Goal: Information Seeking & Learning: Learn about a topic

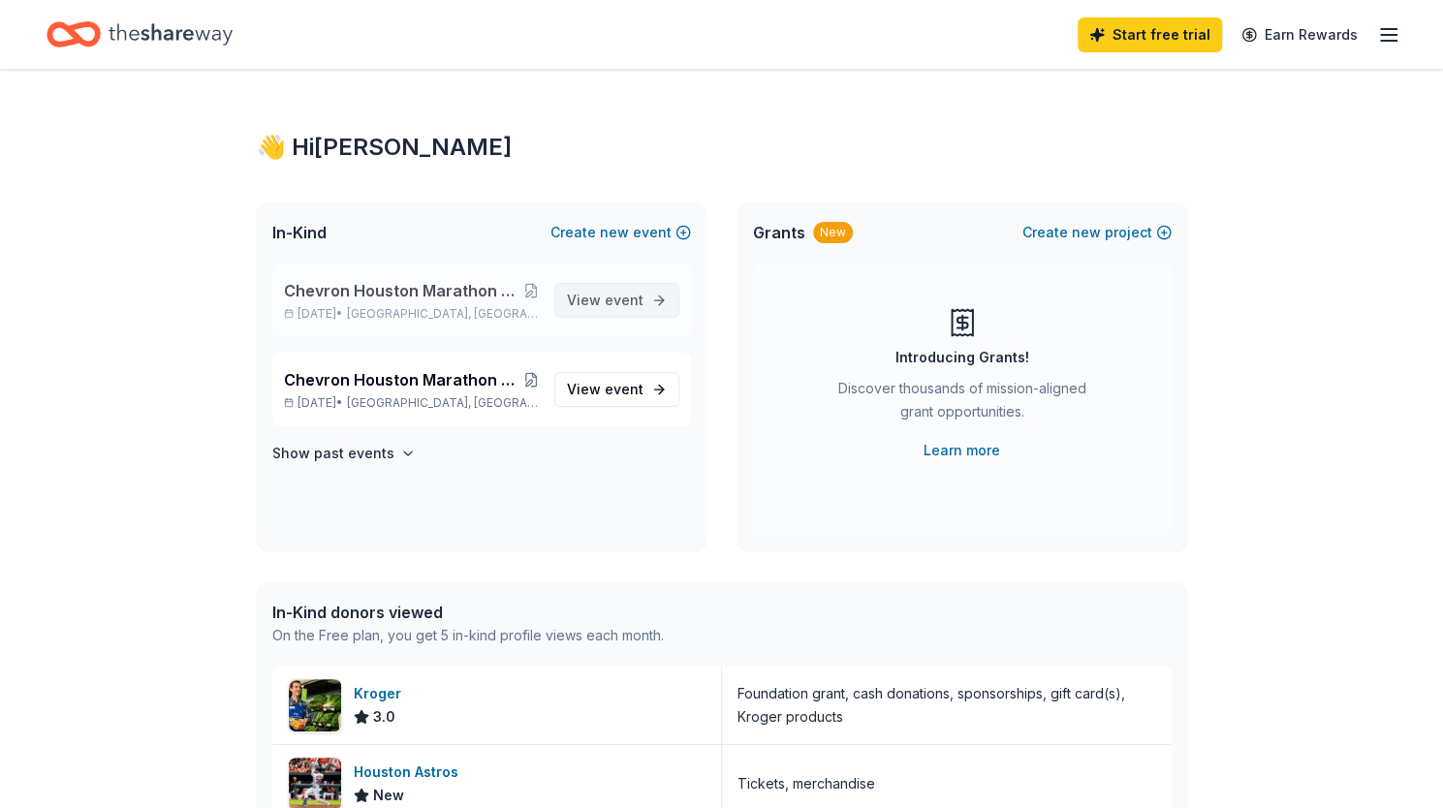
click at [605, 295] on span "View event" at bounding box center [605, 300] width 77 height 23
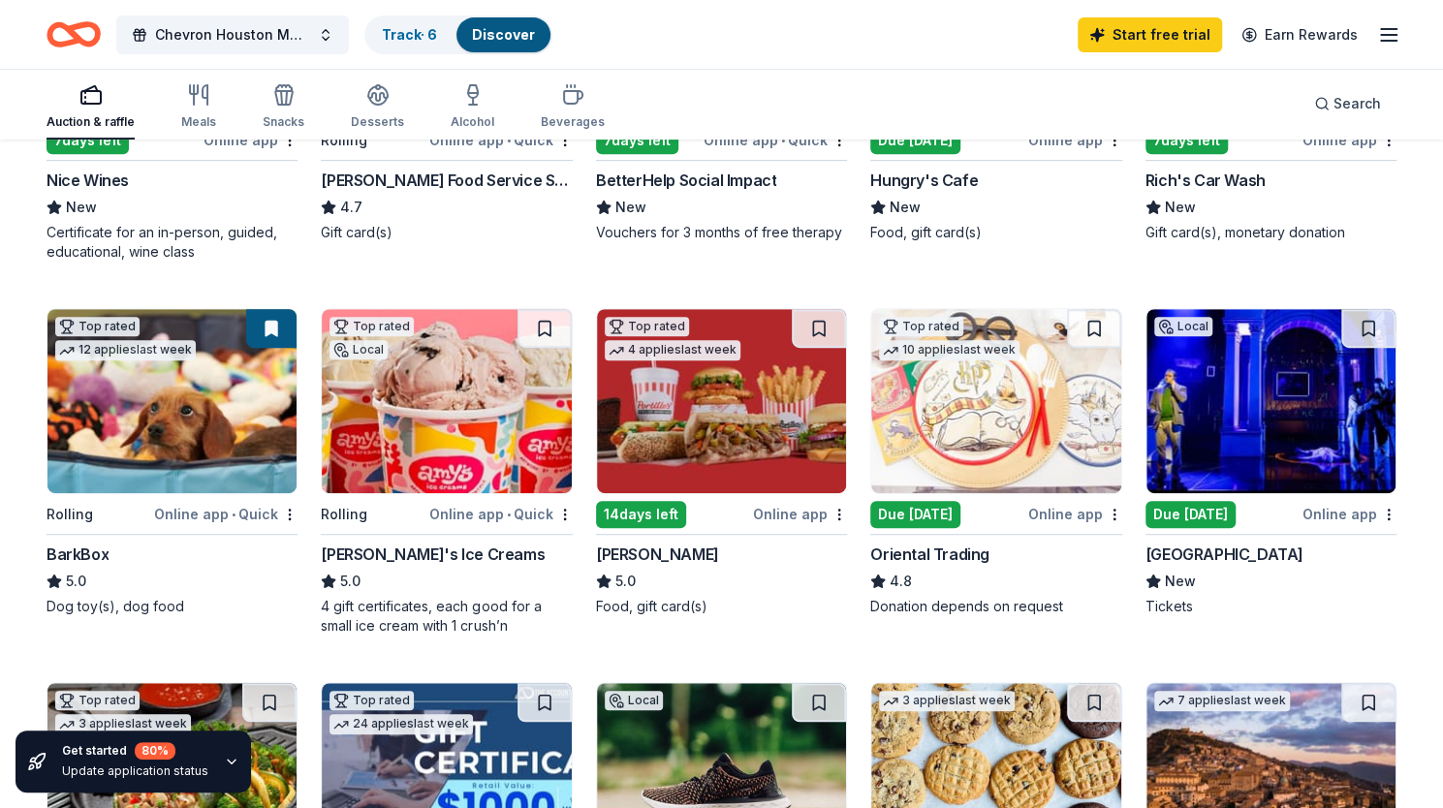
scroll to position [424, 0]
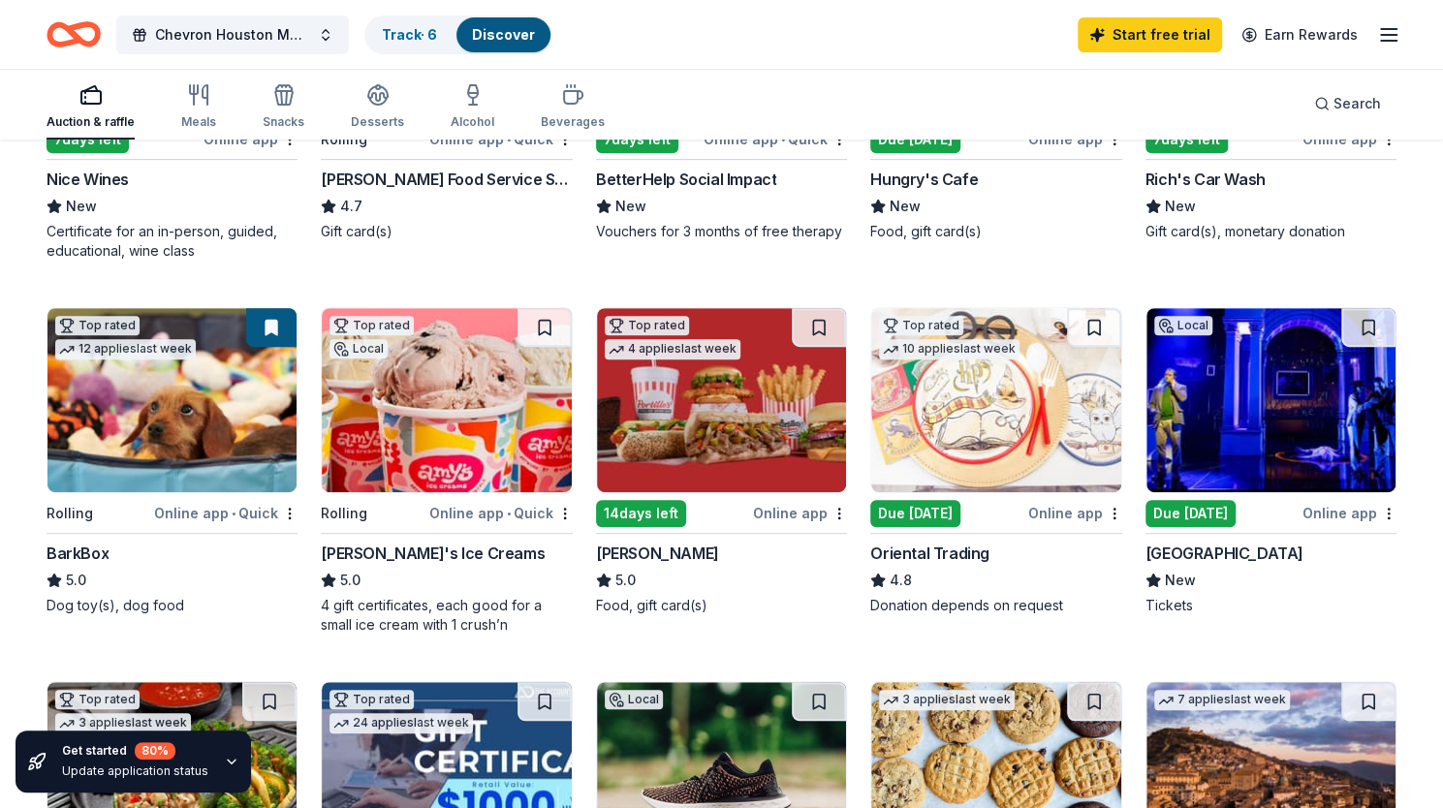
click at [1233, 351] on img at bounding box center [1271, 400] width 249 height 184
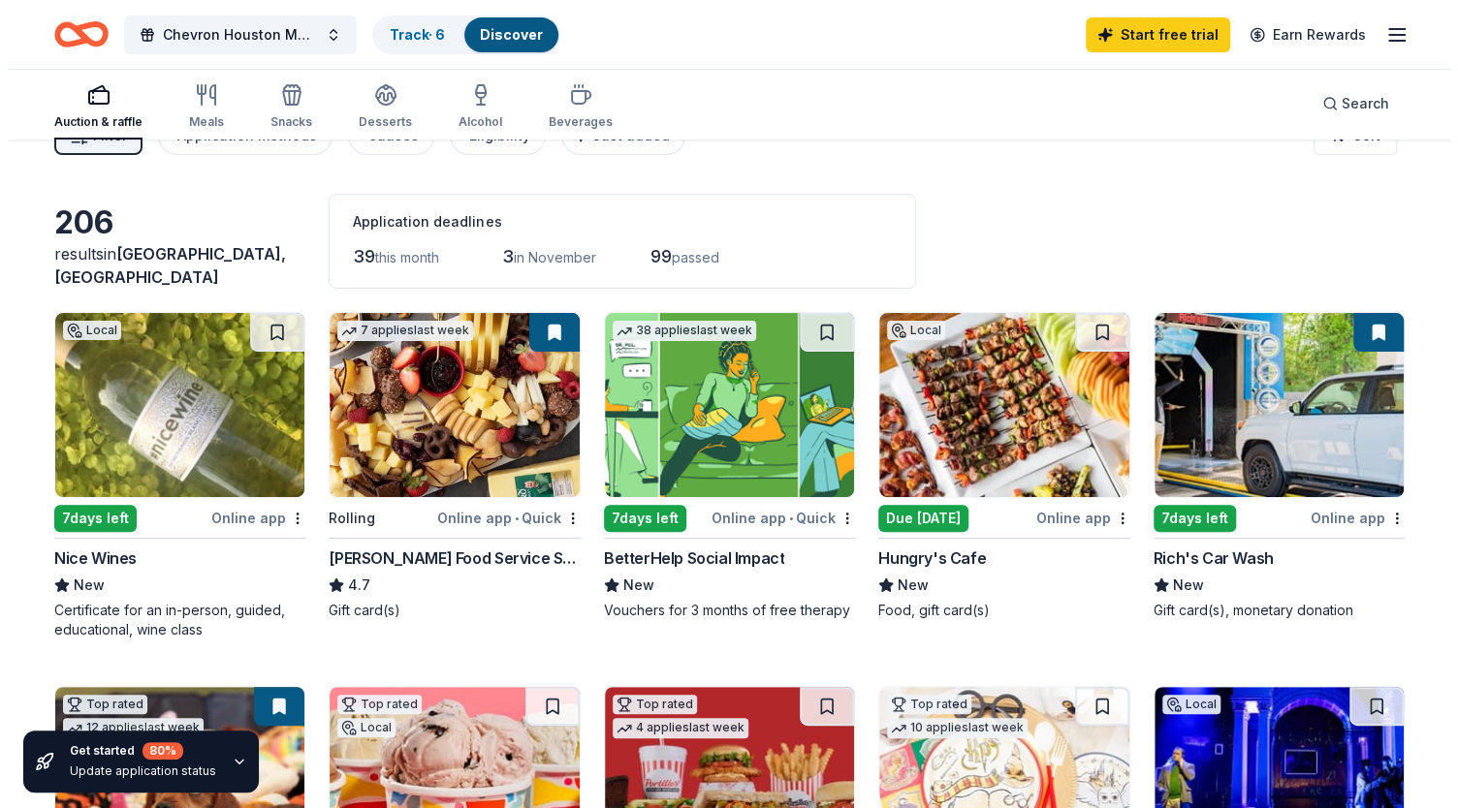
scroll to position [0, 0]
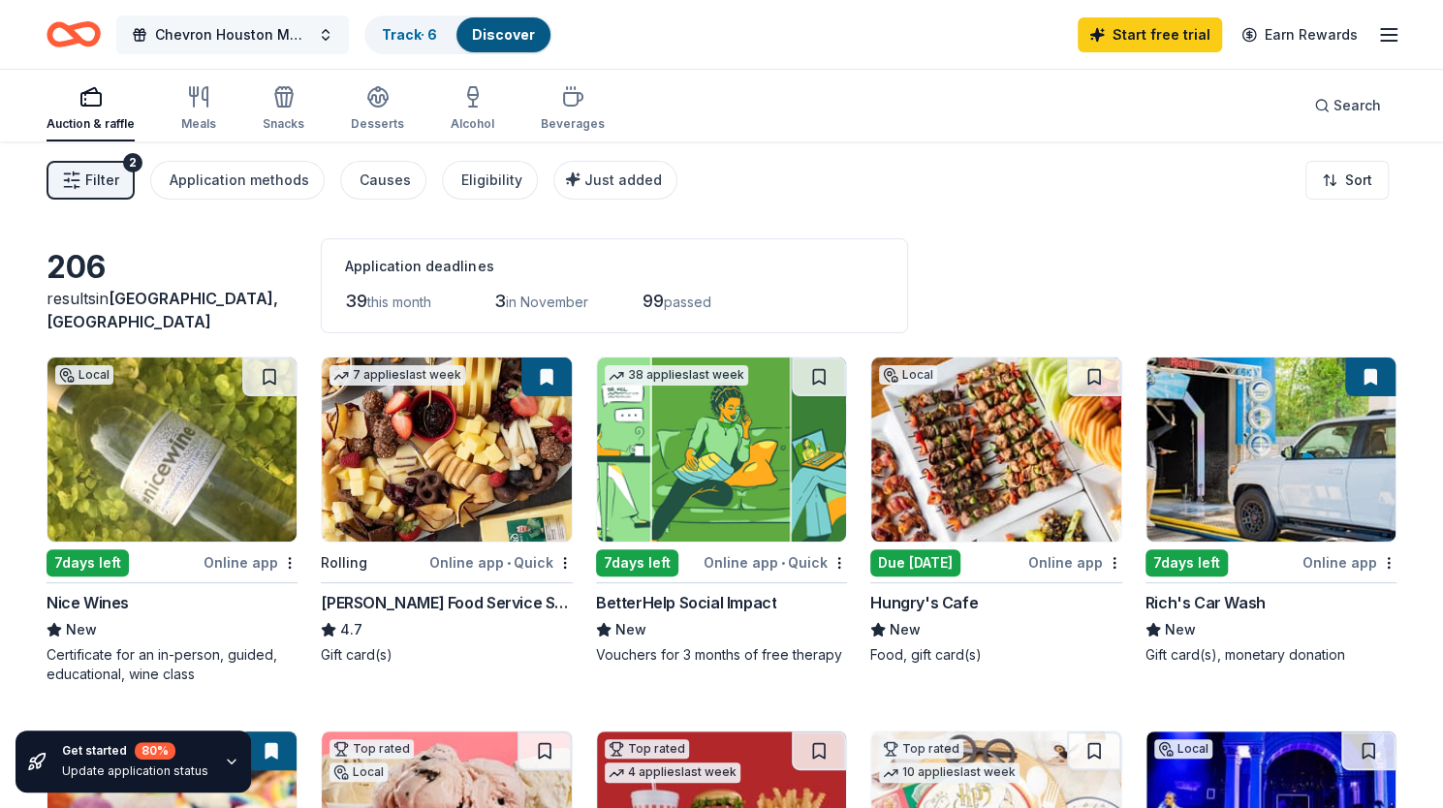
click at [281, 36] on span "Chevron Houston Marathon Run for a Reason program, running on behalf of the Hou…" at bounding box center [232, 34] width 155 height 23
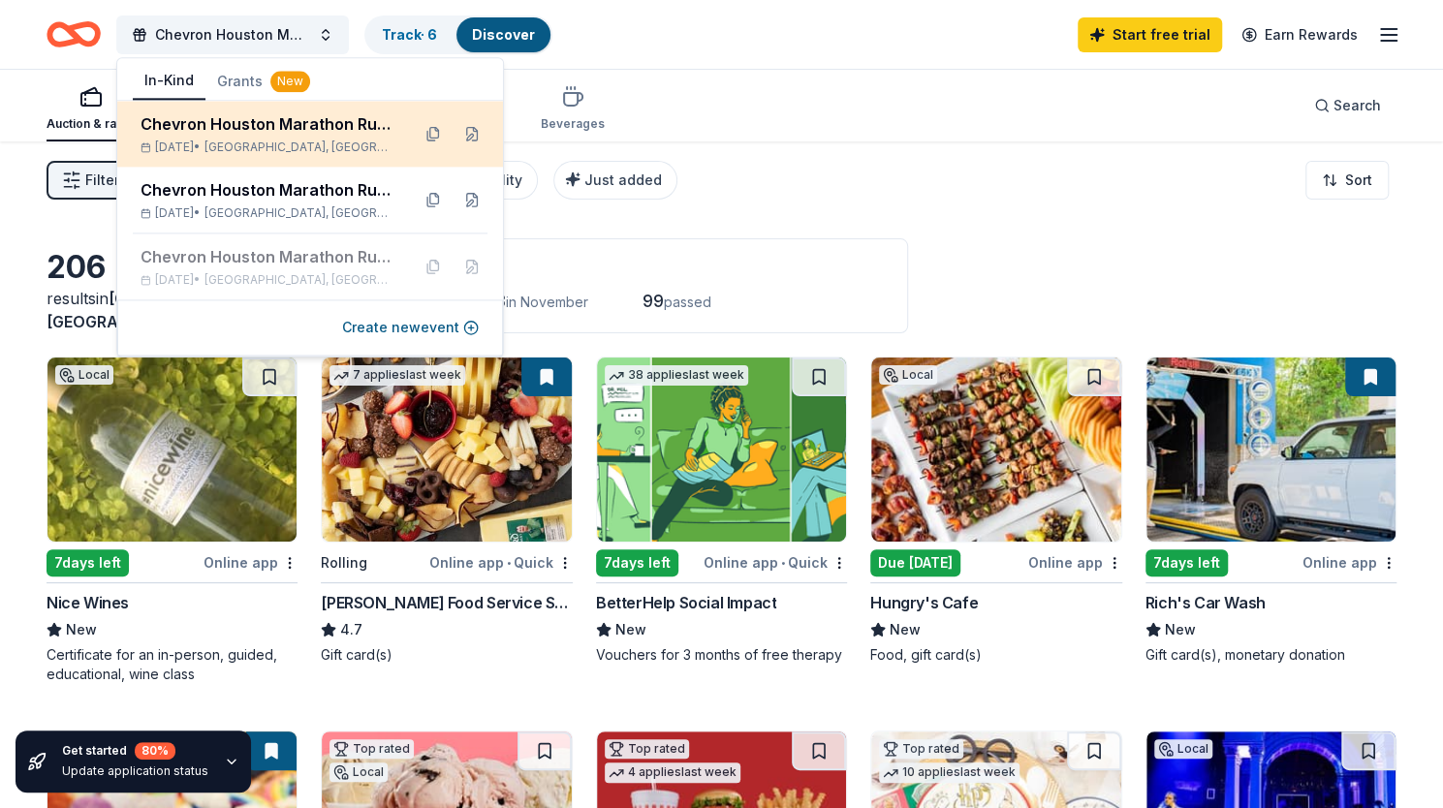
click at [316, 143] on span "[GEOGRAPHIC_DATA], [GEOGRAPHIC_DATA]" at bounding box center [300, 148] width 190 height 16
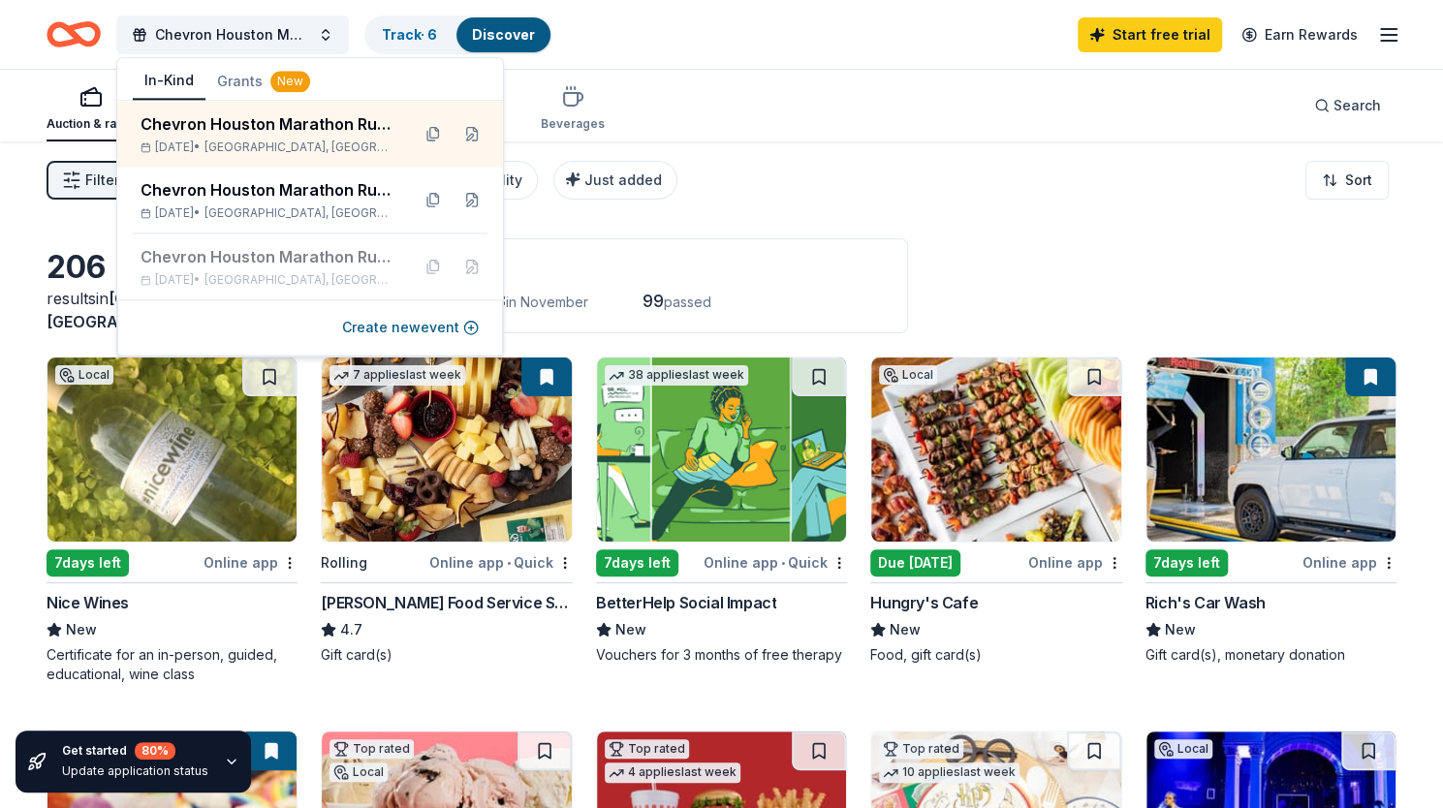
click at [79, 57] on div "Chevron Houston Marathon Run for a Reason program, running on behalf of the Hou…" at bounding box center [721, 34] width 1443 height 69
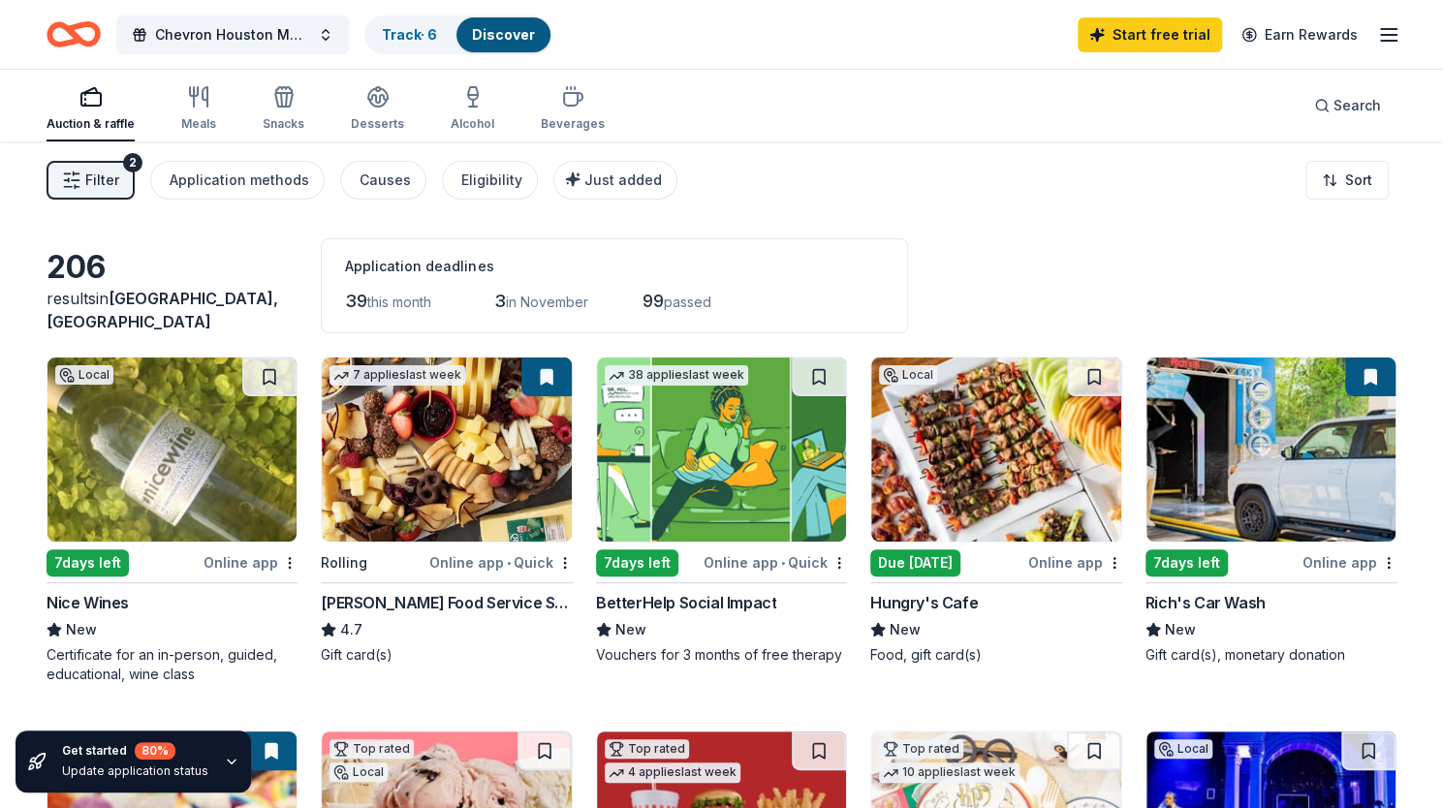
click at [112, 175] on span "Filter" at bounding box center [102, 180] width 34 height 23
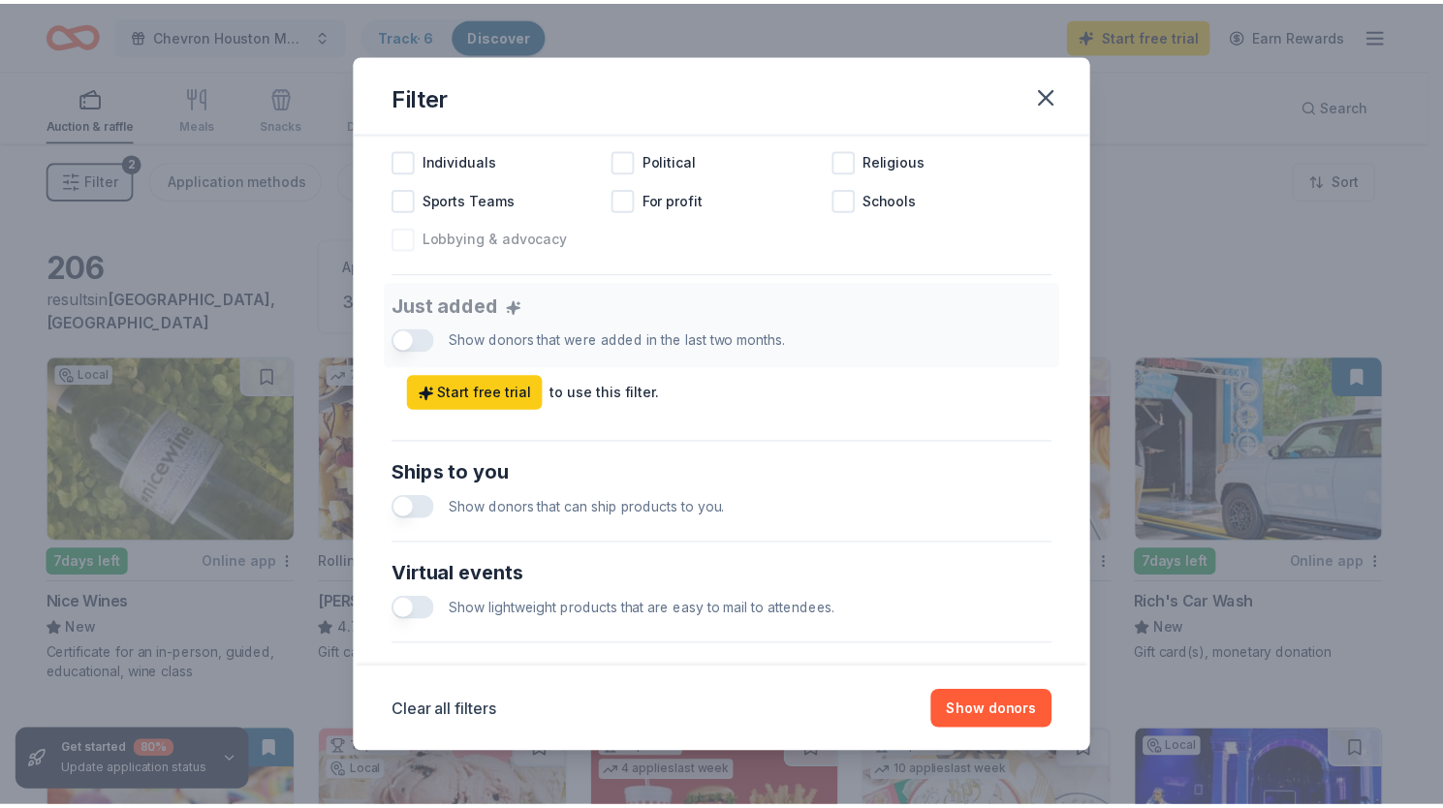
scroll to position [497, 0]
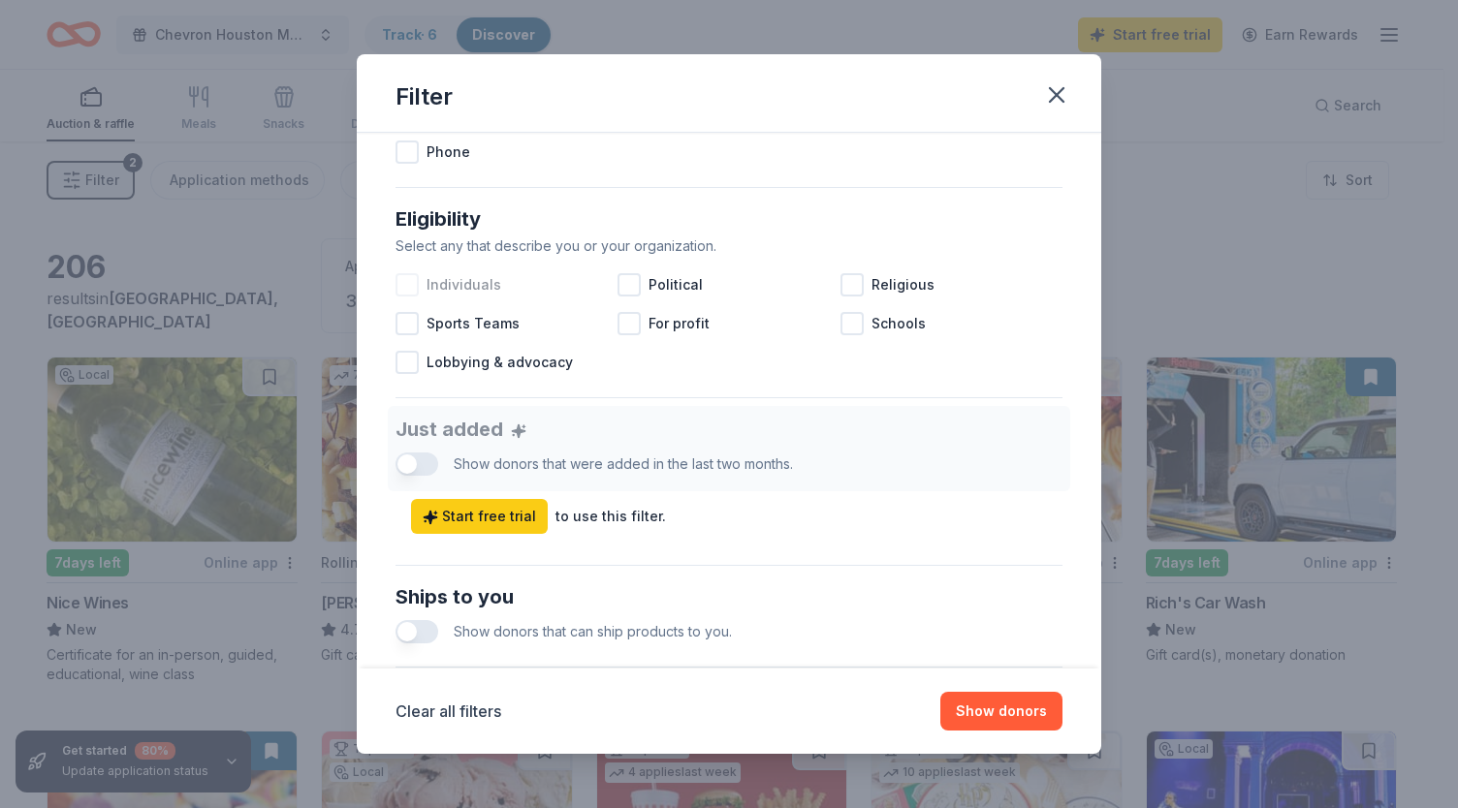
click at [467, 282] on span "Individuals" at bounding box center [464, 284] width 75 height 23
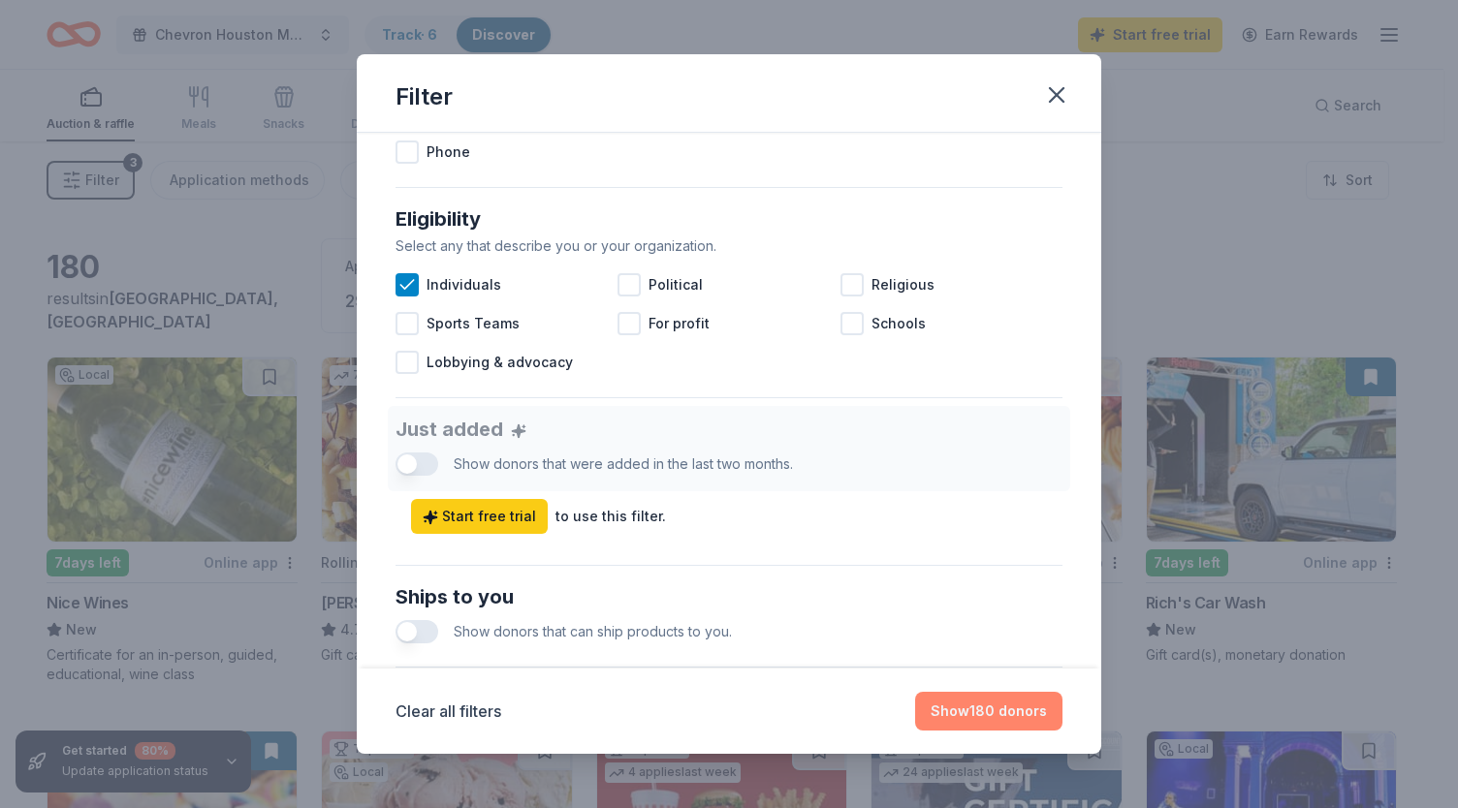
click at [959, 708] on button "Show 180 donors" at bounding box center [988, 711] width 147 height 39
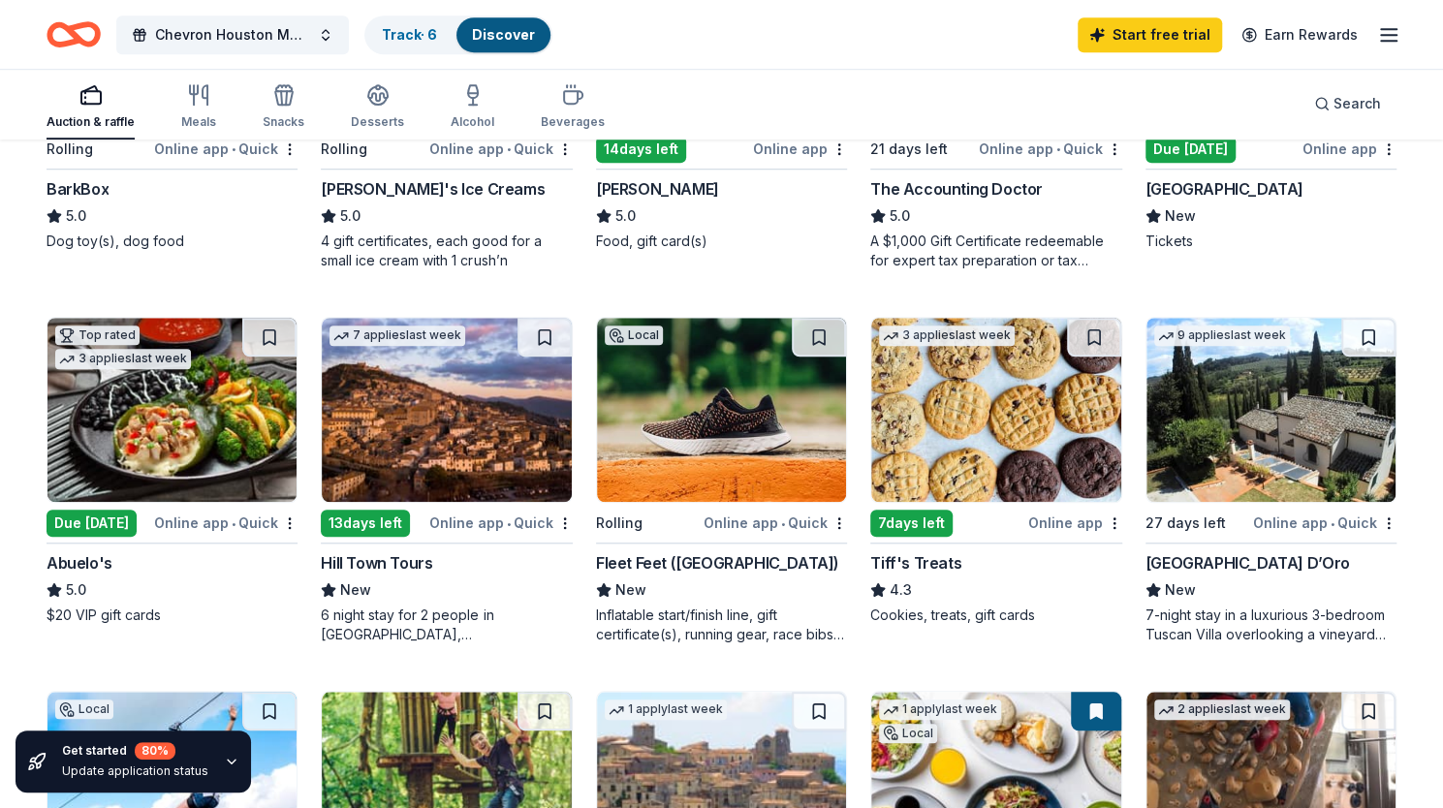
scroll to position [791, 0]
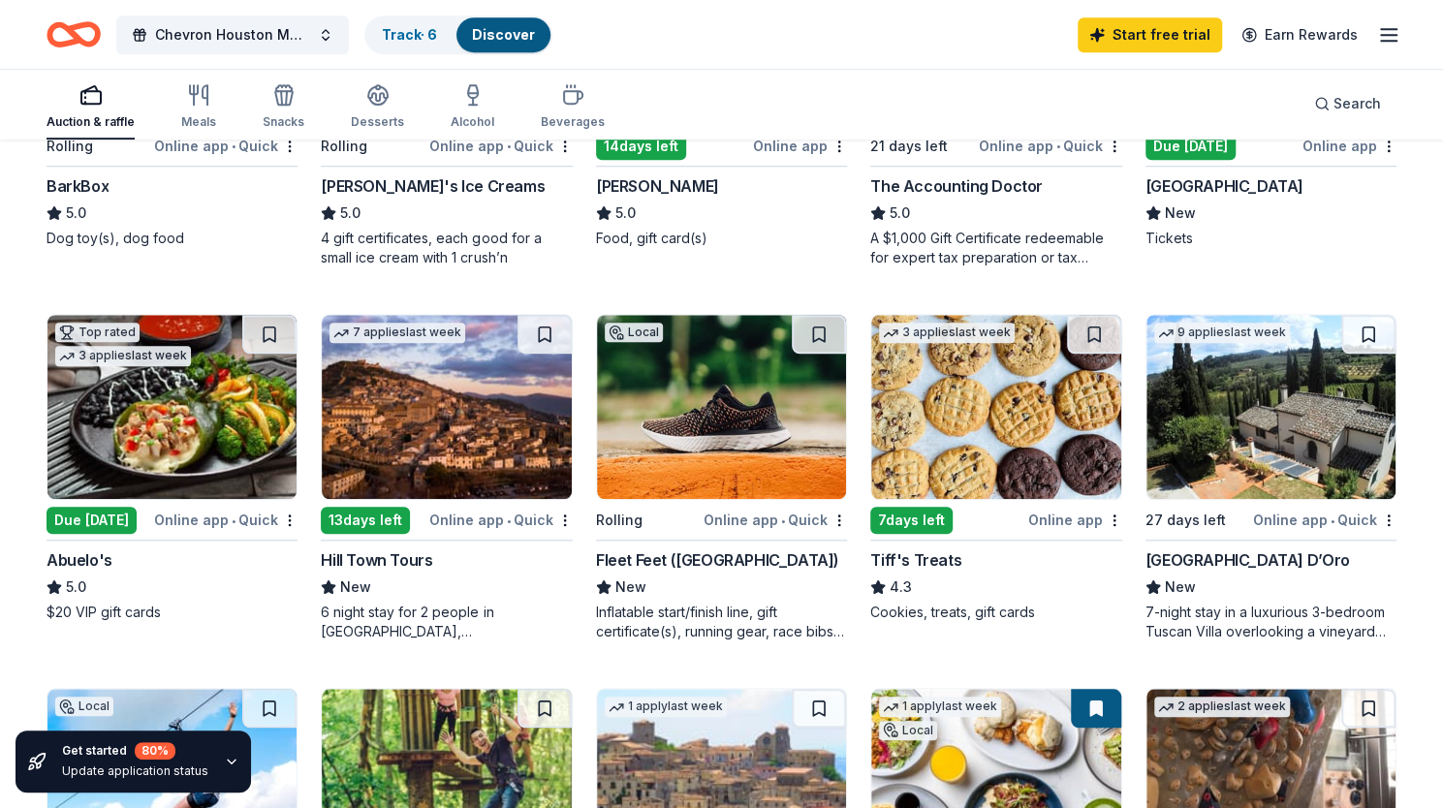
click at [742, 388] on img at bounding box center [721, 407] width 249 height 184
click at [1033, 392] on img at bounding box center [995, 407] width 249 height 184
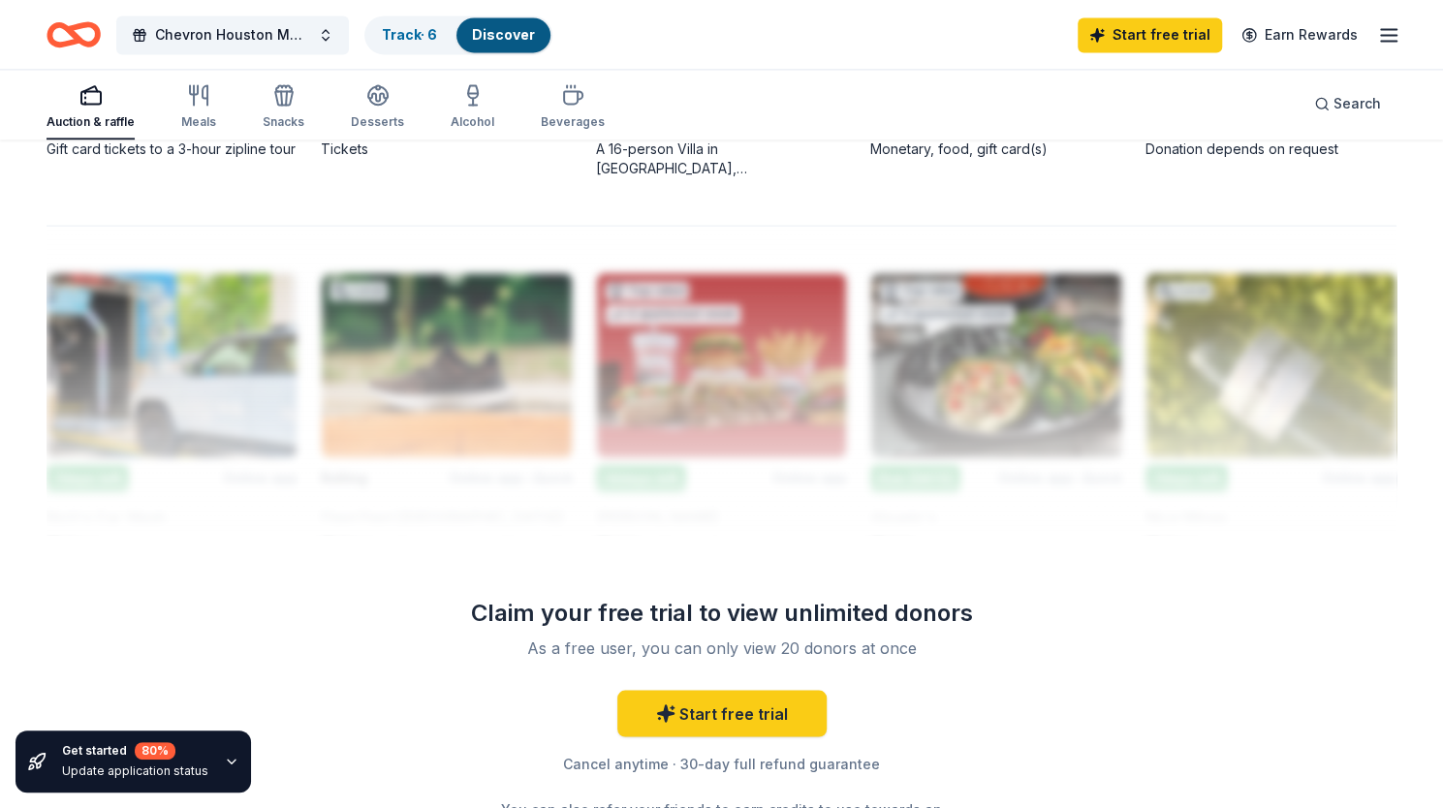
scroll to position [1821, 0]
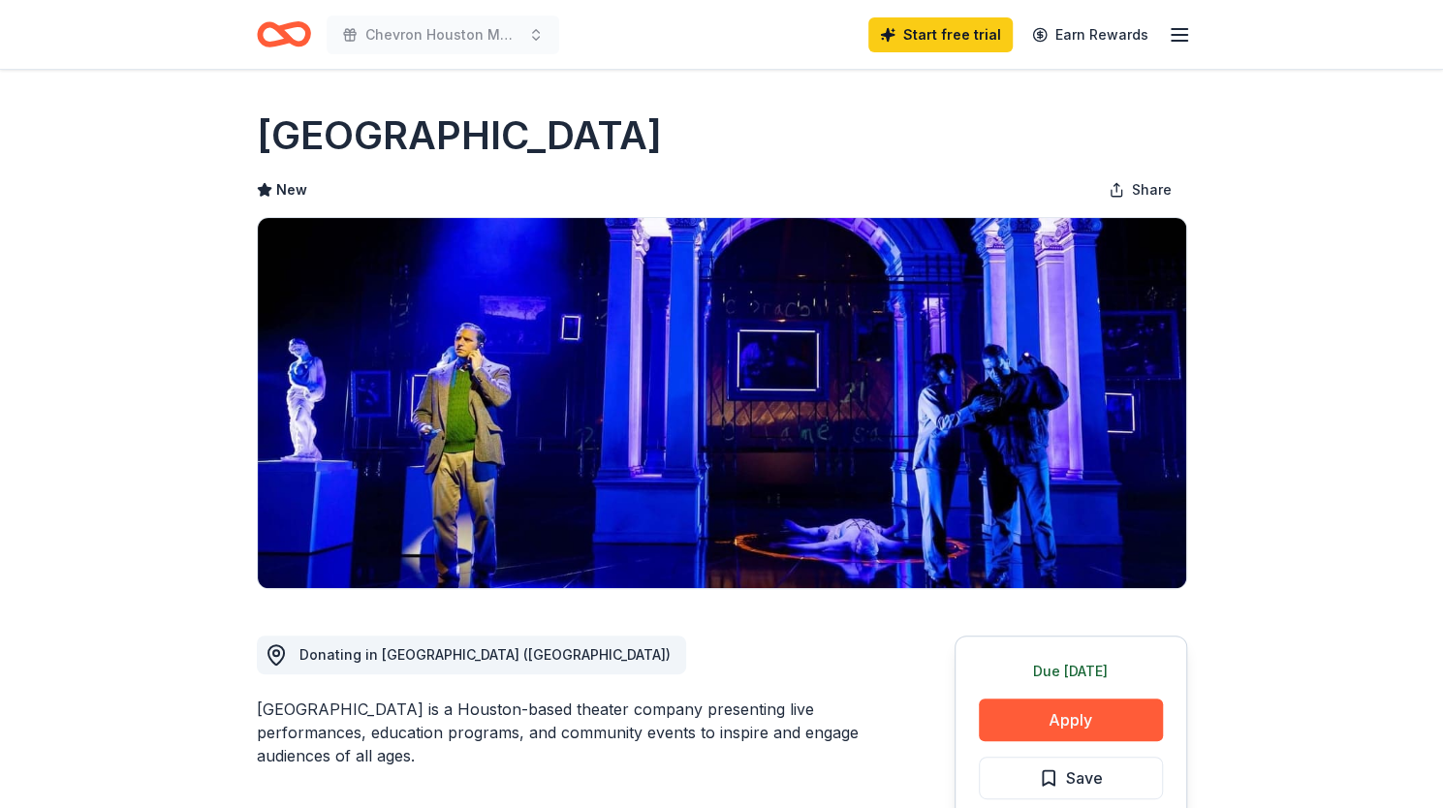
click at [285, 45] on icon "Home" at bounding box center [284, 35] width 54 height 46
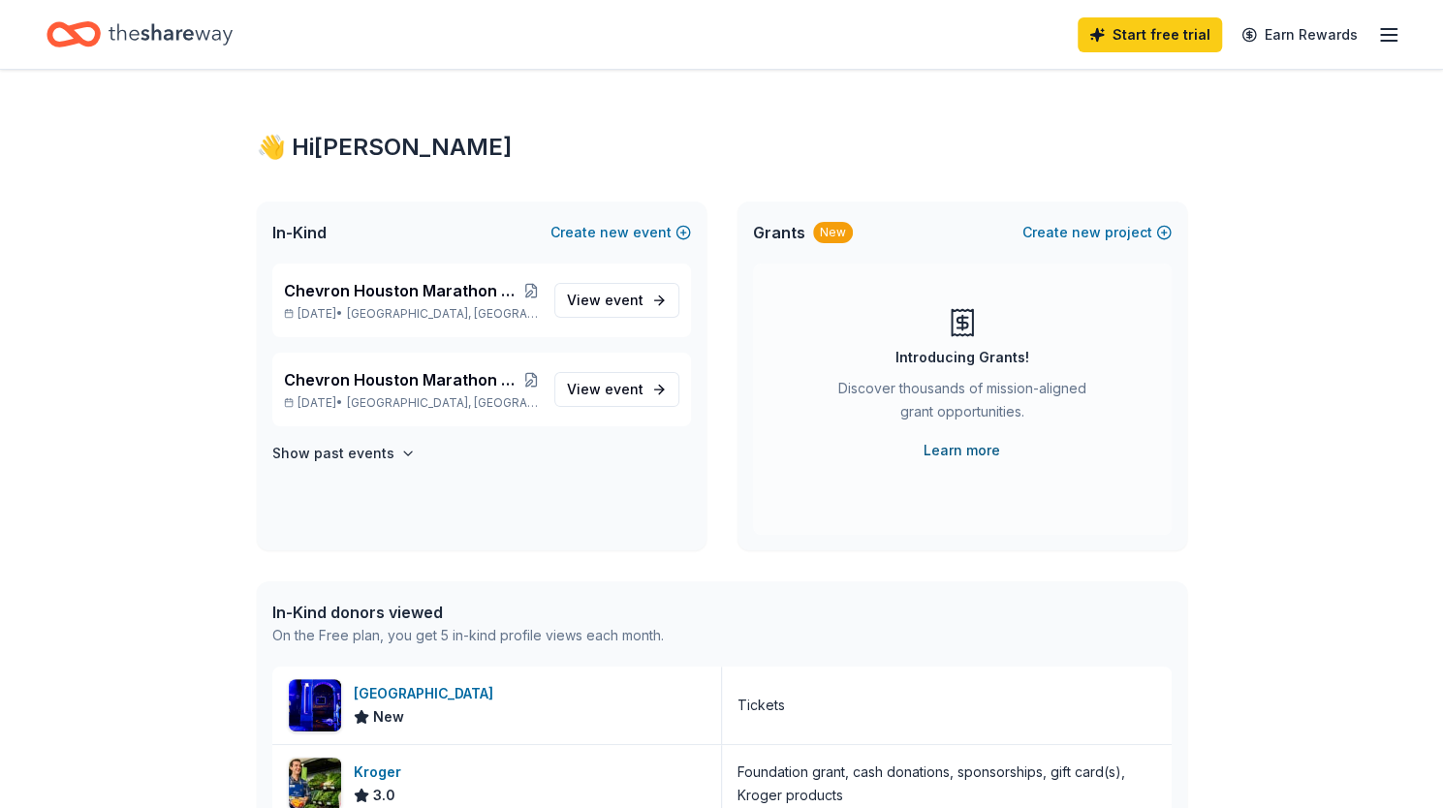
click at [977, 451] on link "Learn more" at bounding box center [962, 450] width 77 height 23
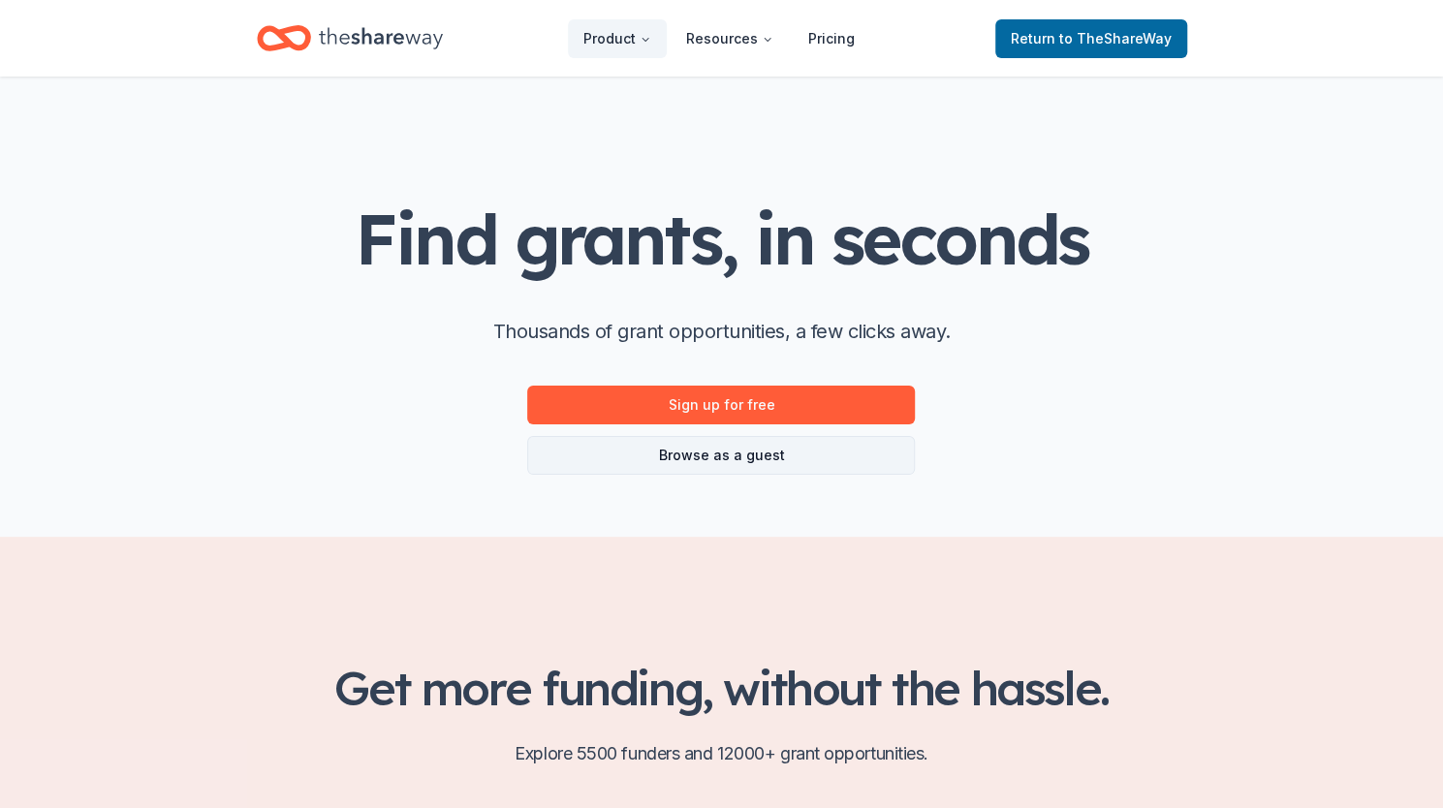
click at [878, 454] on link "Browse as a guest" at bounding box center [721, 455] width 388 height 39
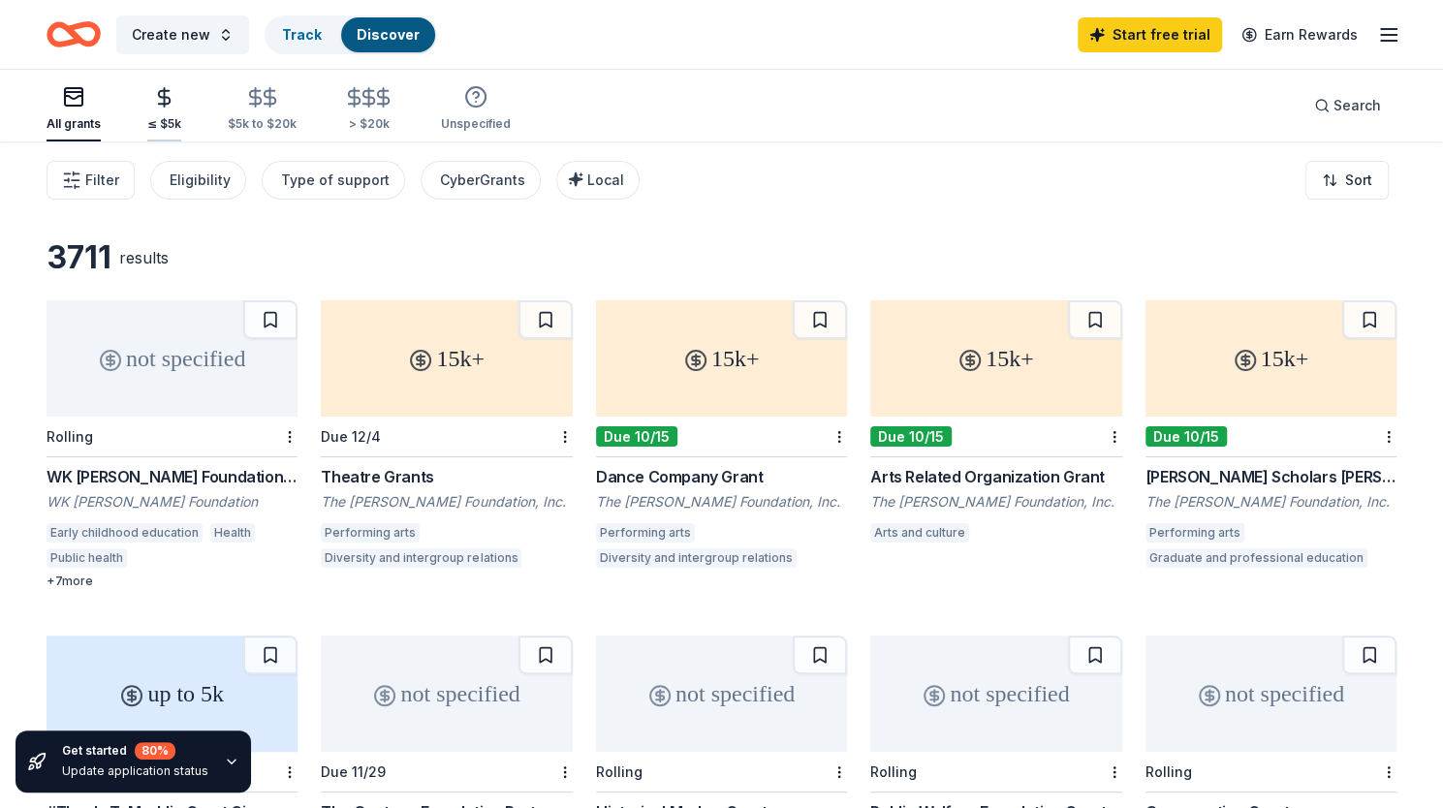
click at [160, 106] on icon "button" at bounding box center [164, 97] width 22 height 22
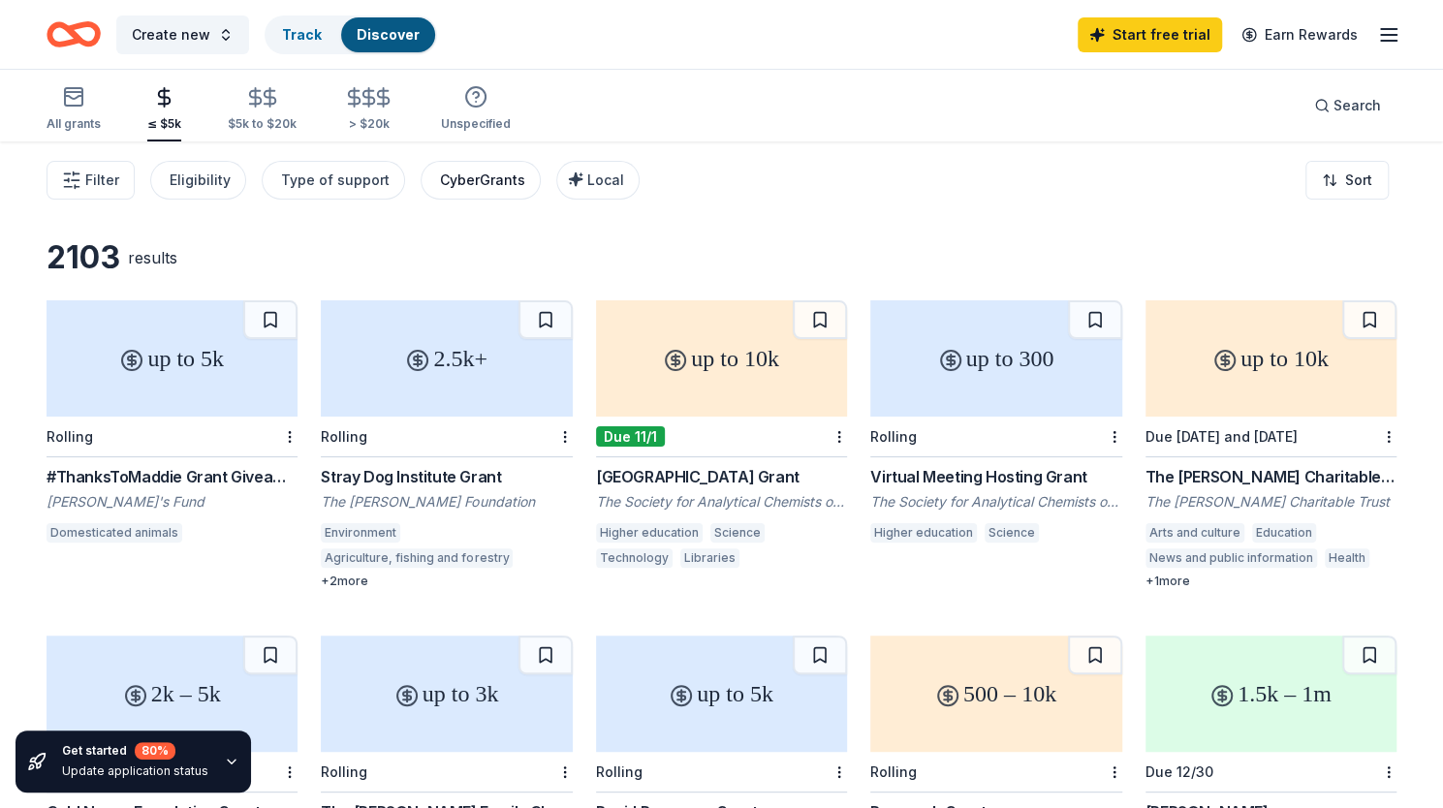
click at [491, 169] on div "CyberGrants" at bounding box center [482, 180] width 85 height 23
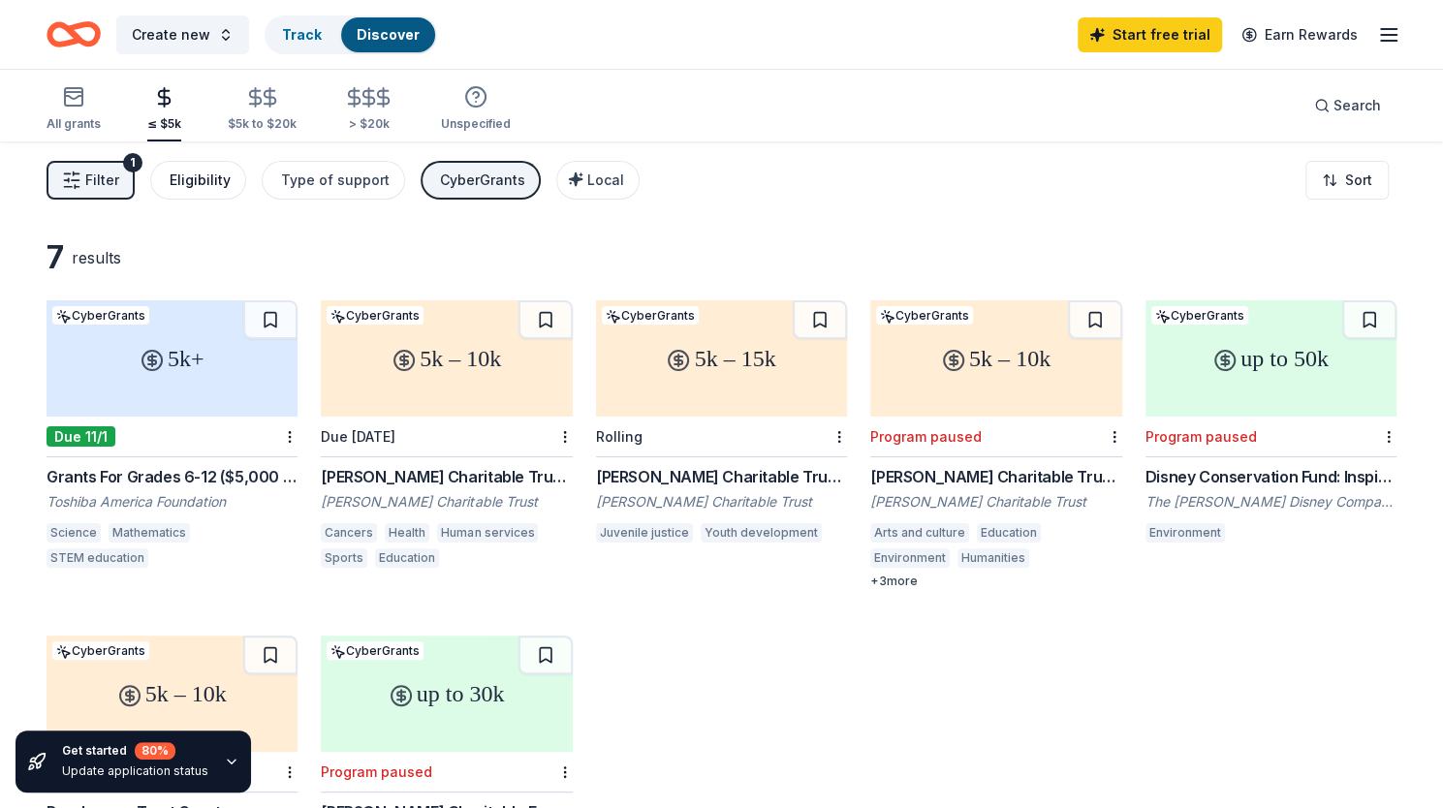
click at [200, 176] on div "Eligibility" at bounding box center [200, 180] width 61 height 23
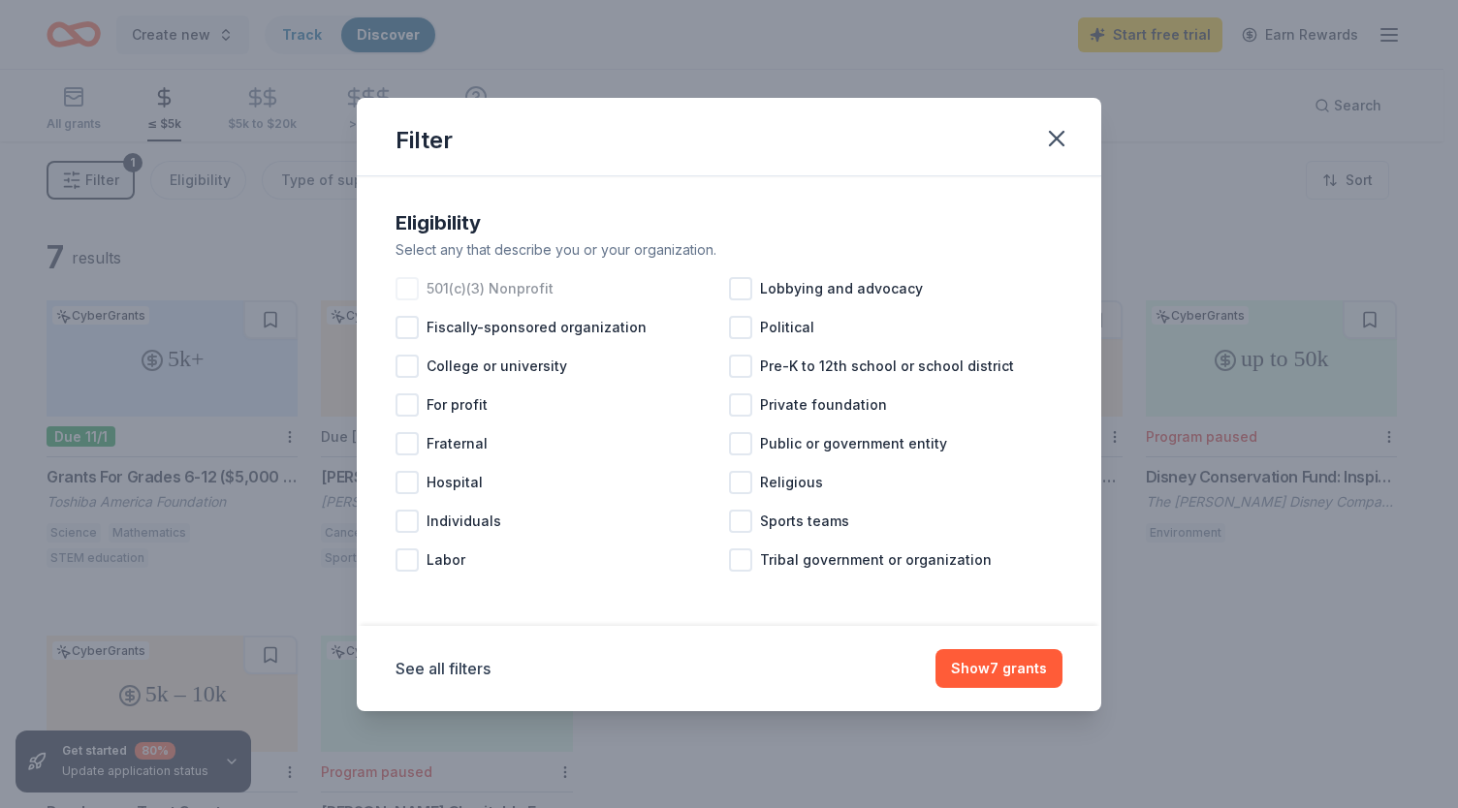
click at [417, 285] on div at bounding box center [407, 288] width 23 height 23
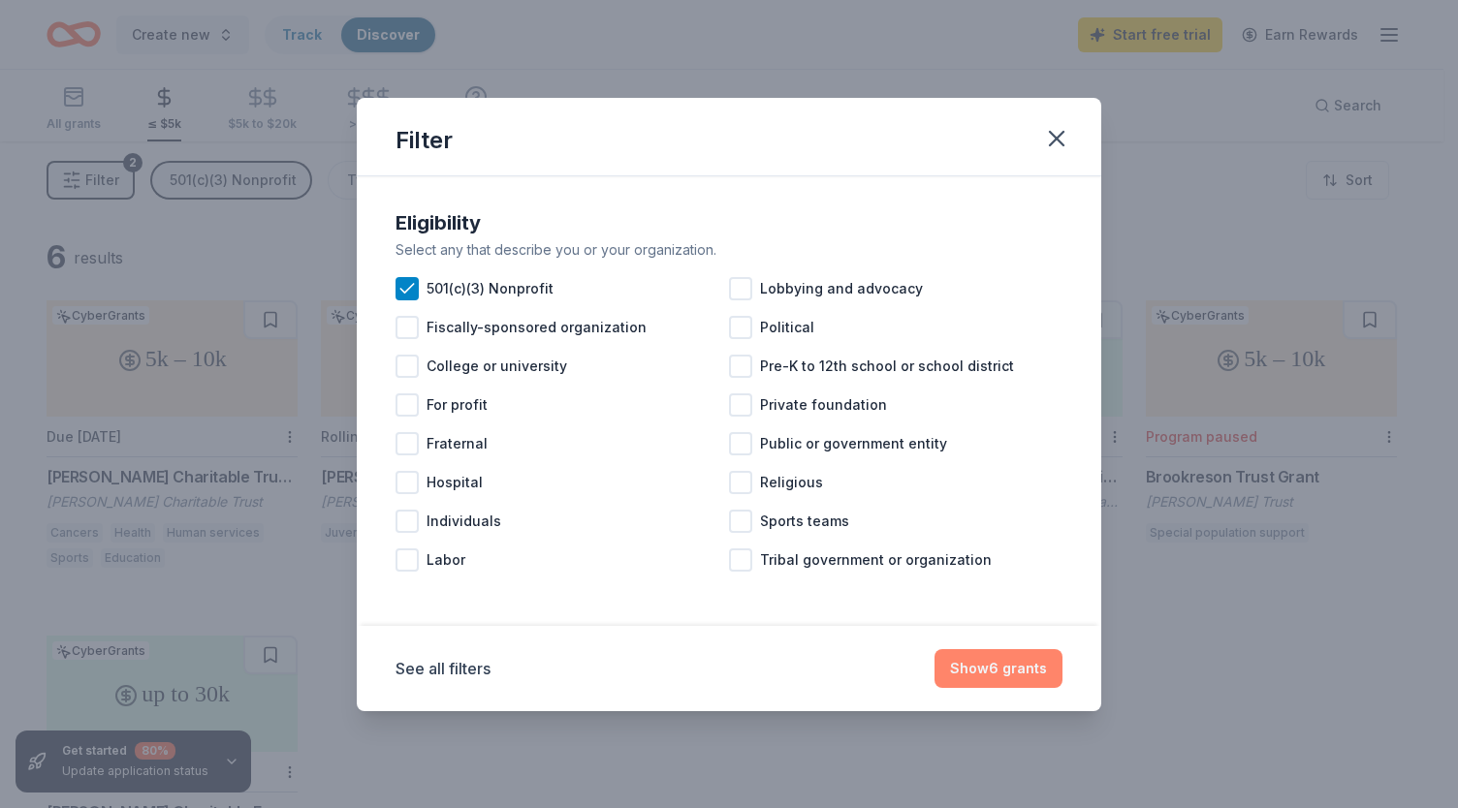
click at [981, 662] on button "Show 6 grants" at bounding box center [999, 668] width 128 height 39
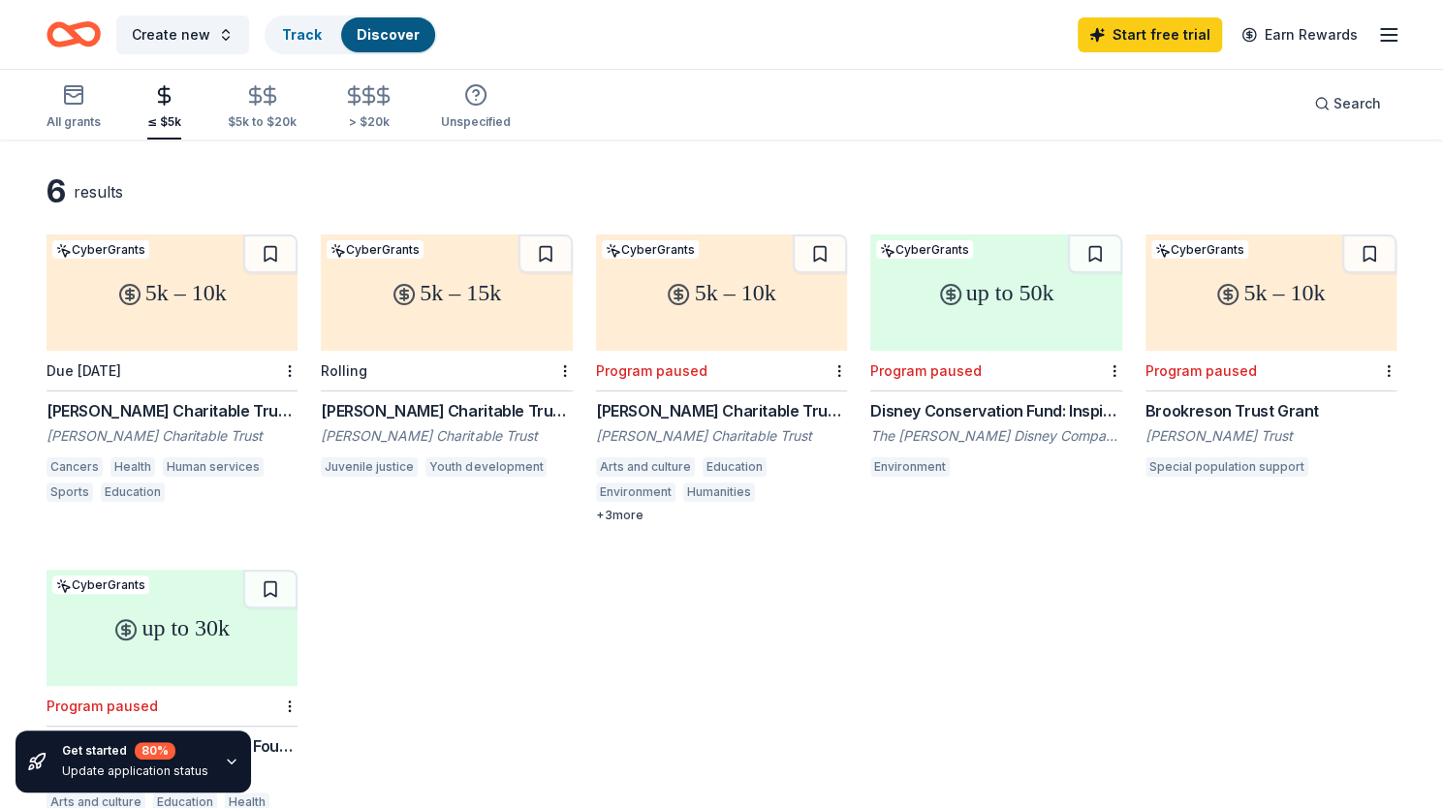
scroll to position [65, 0]
click at [478, 104] on icon "button" at bounding box center [475, 94] width 23 height 23
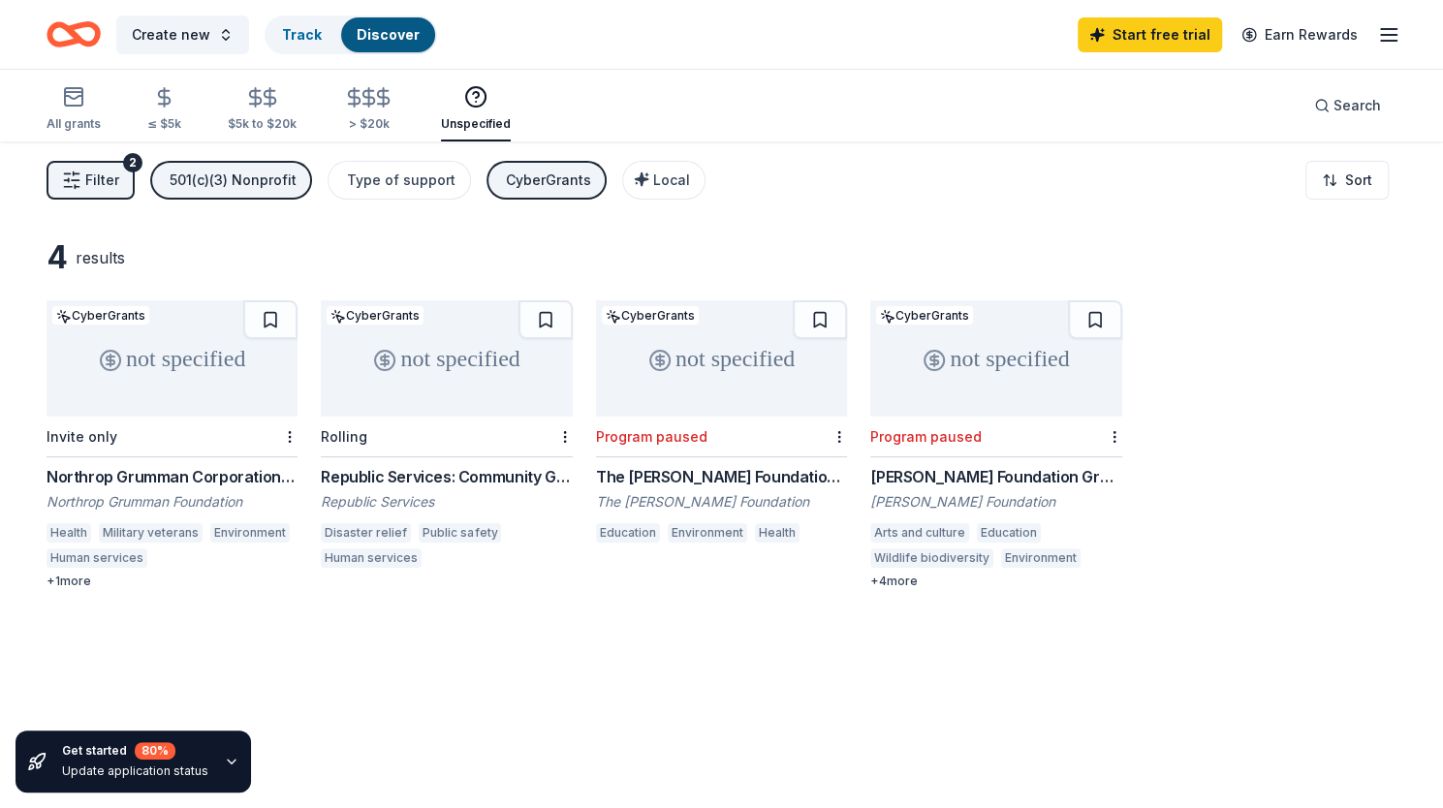
click at [989, 339] on div "not specified" at bounding box center [996, 359] width 251 height 116
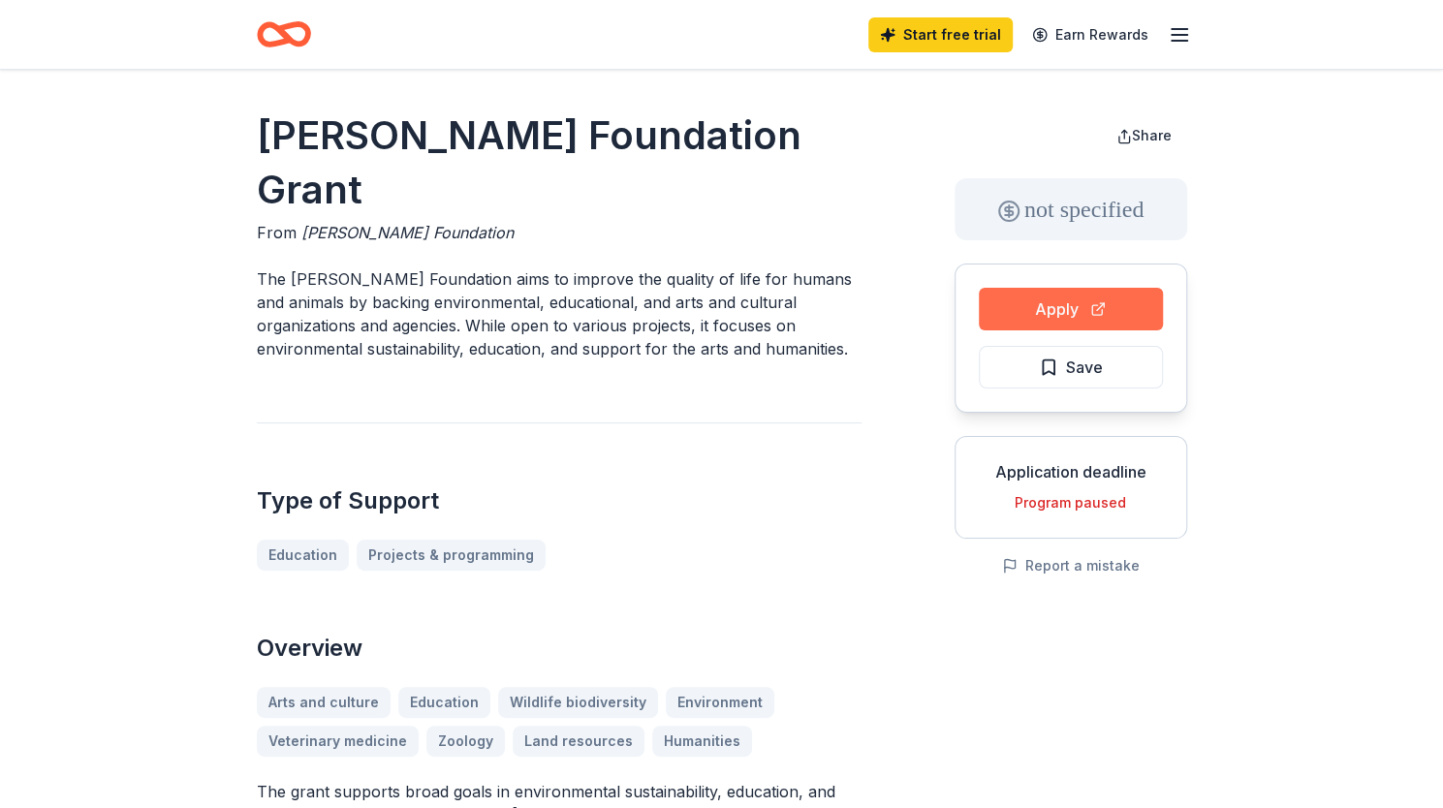
click at [1055, 308] on button "Apply" at bounding box center [1071, 309] width 184 height 43
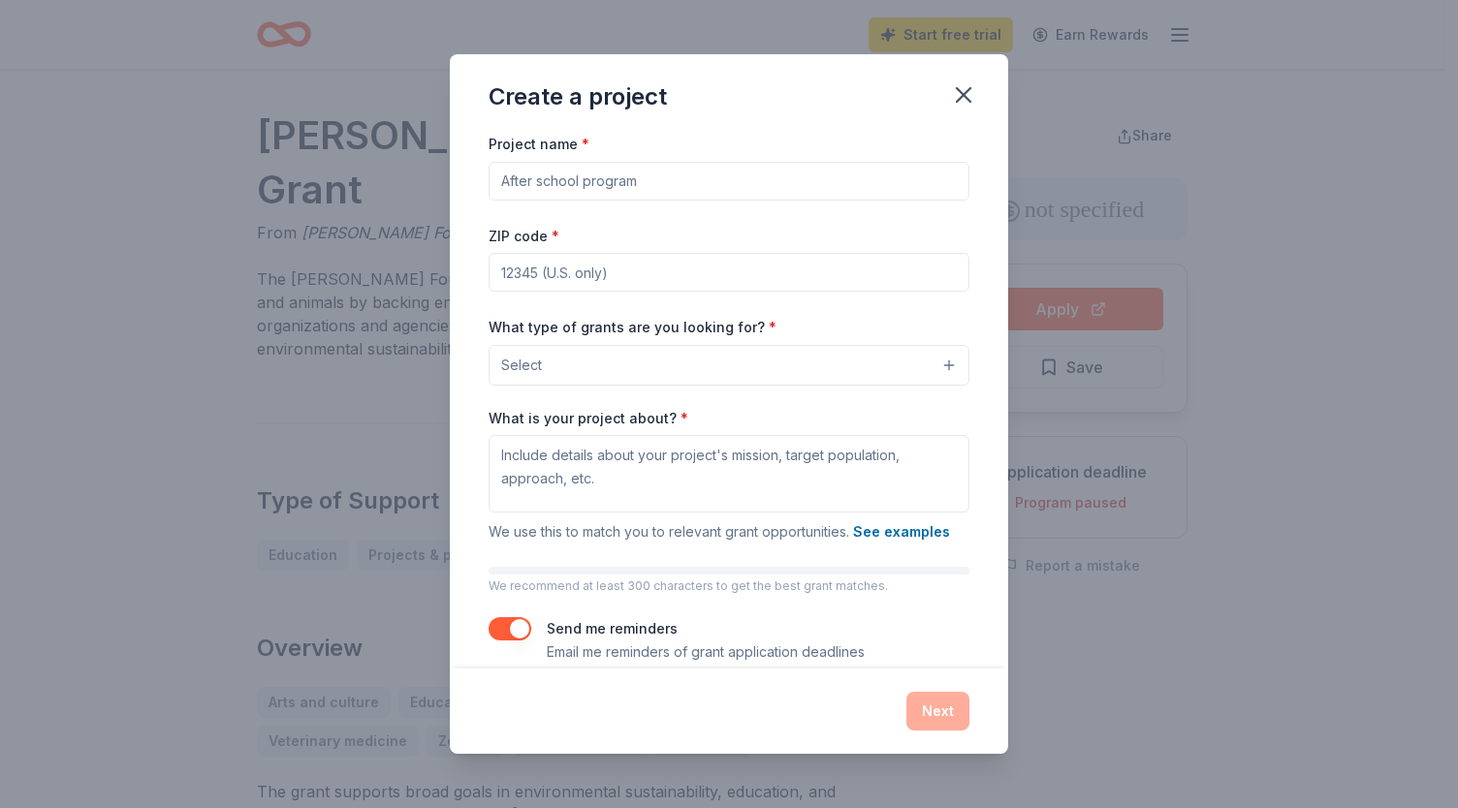
click at [795, 185] on input "Project name *" at bounding box center [729, 181] width 481 height 39
click at [960, 95] on icon "button" at bounding box center [963, 94] width 27 height 27
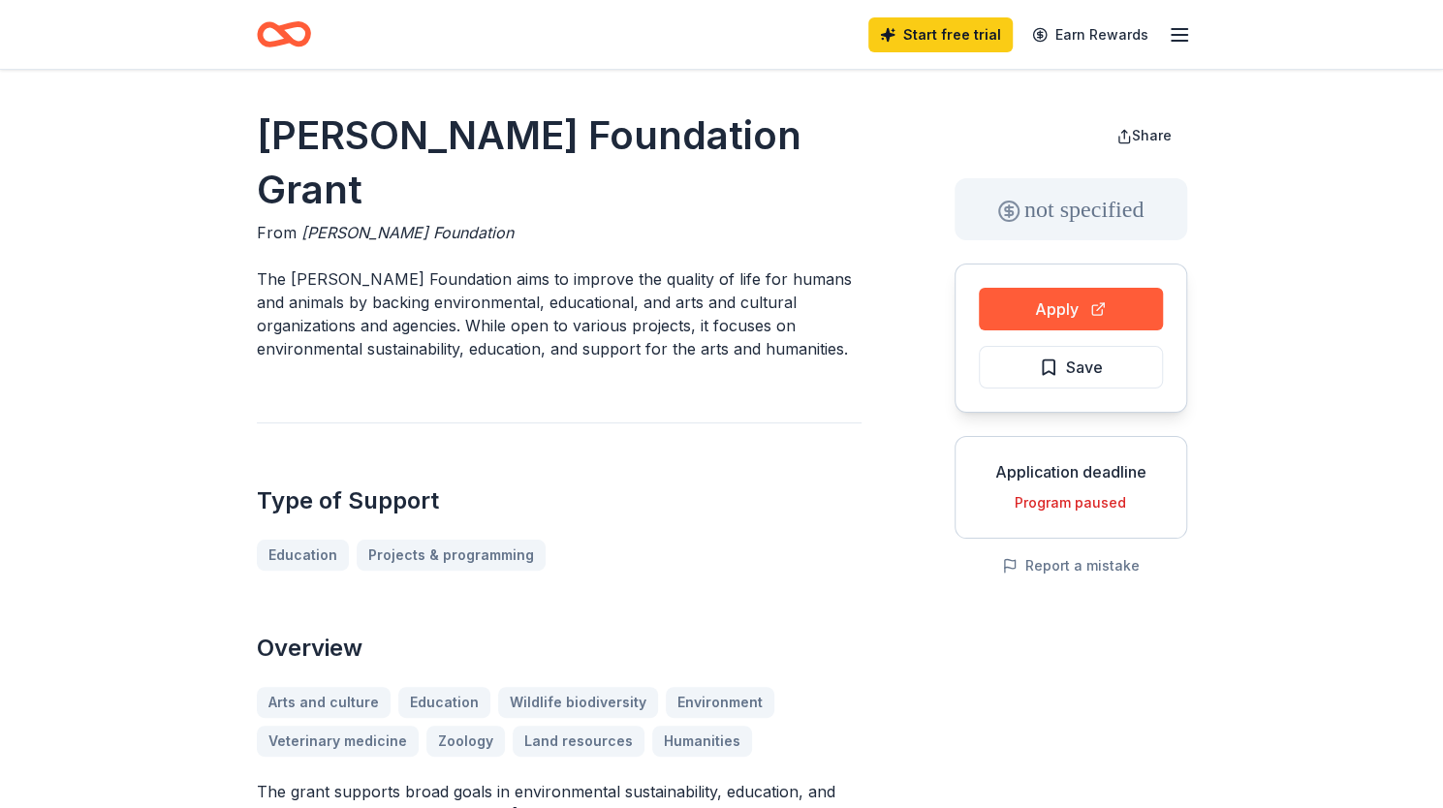
drag, startPoint x: 257, startPoint y: 132, endPoint x: 356, endPoint y: 183, distance: 111.4
click at [356, 183] on h1 "[PERSON_NAME] Foundation Grant" at bounding box center [559, 163] width 605 height 109
drag, startPoint x: 333, startPoint y: 181, endPoint x: 251, endPoint y: 329, distance: 168.8
drag, startPoint x: 290, startPoint y: 280, endPoint x: 459, endPoint y: 274, distance: 168.8
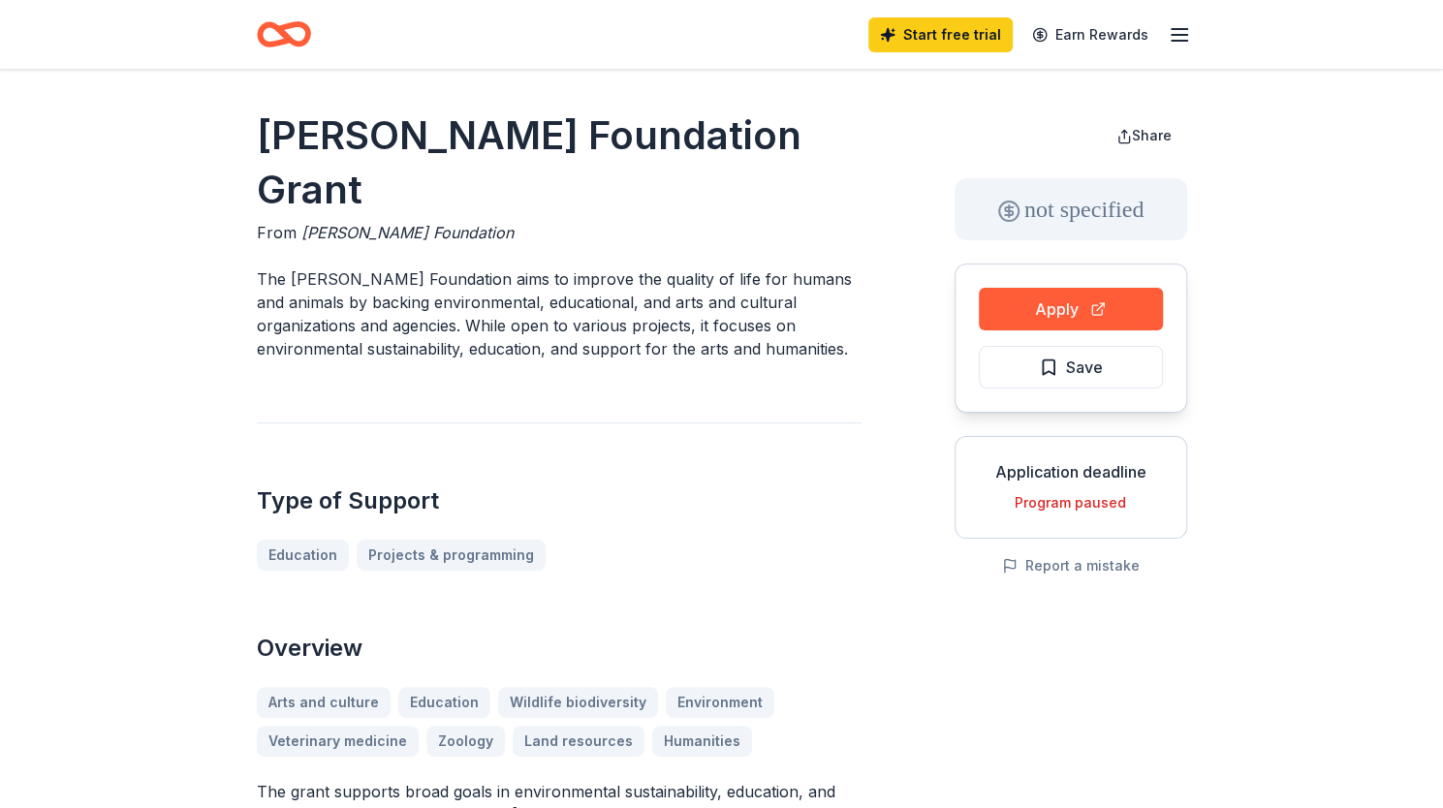
click at [459, 274] on p "The Robert F. Schumann Foundation aims to improve the quality of life for human…" at bounding box center [559, 314] width 605 height 93
click at [1088, 300] on button "Apply" at bounding box center [1071, 309] width 184 height 43
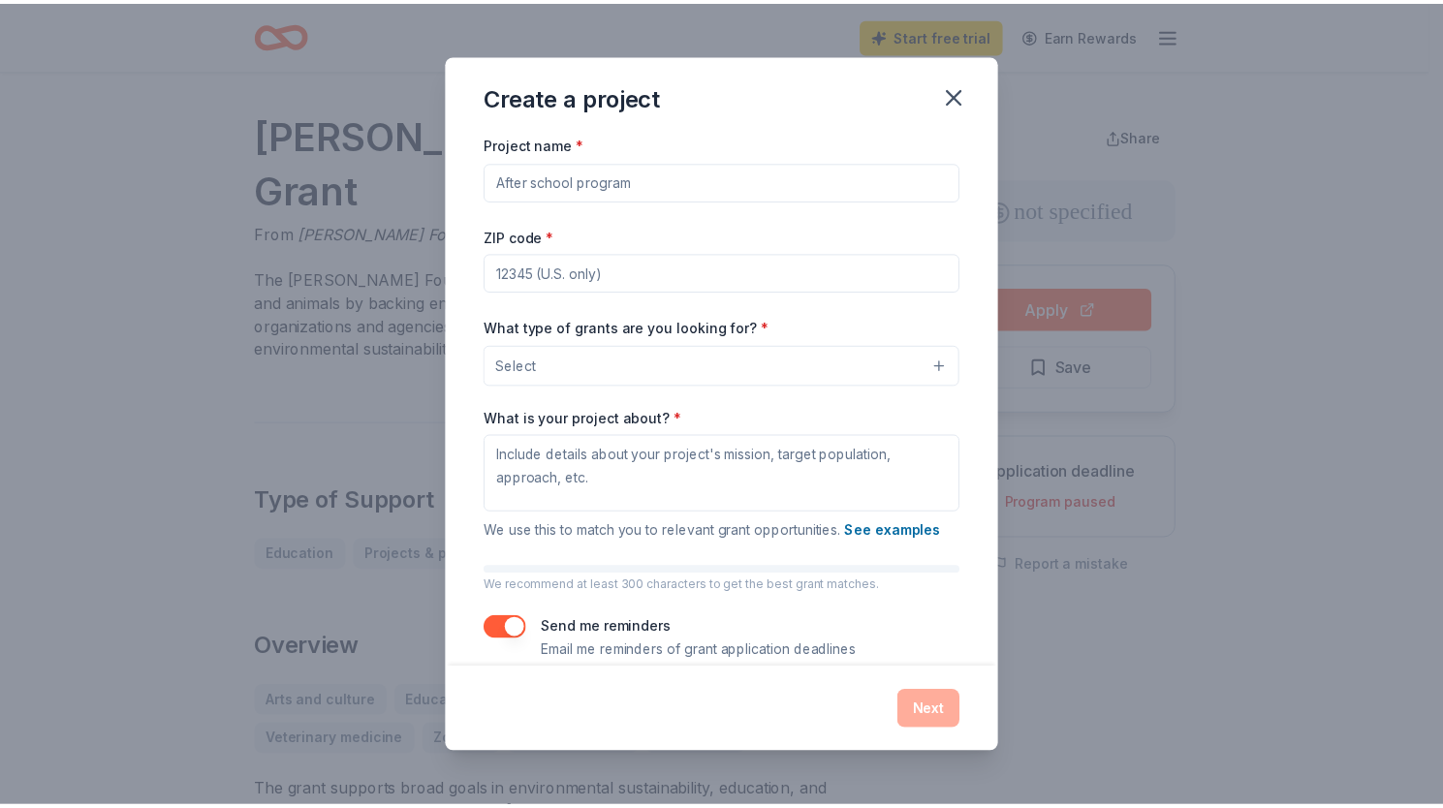
scroll to position [25, 0]
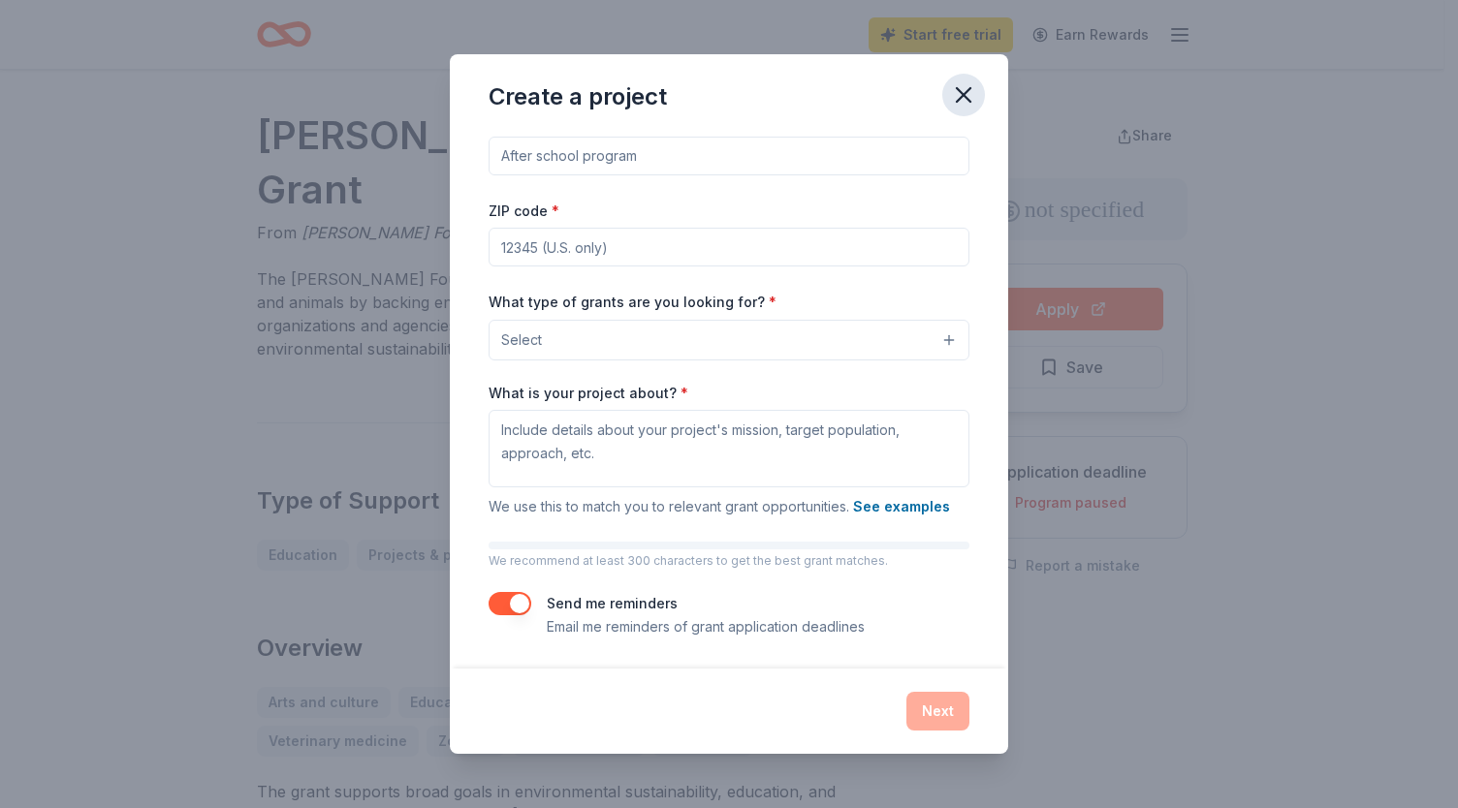
click at [960, 102] on icon "button" at bounding box center [963, 94] width 27 height 27
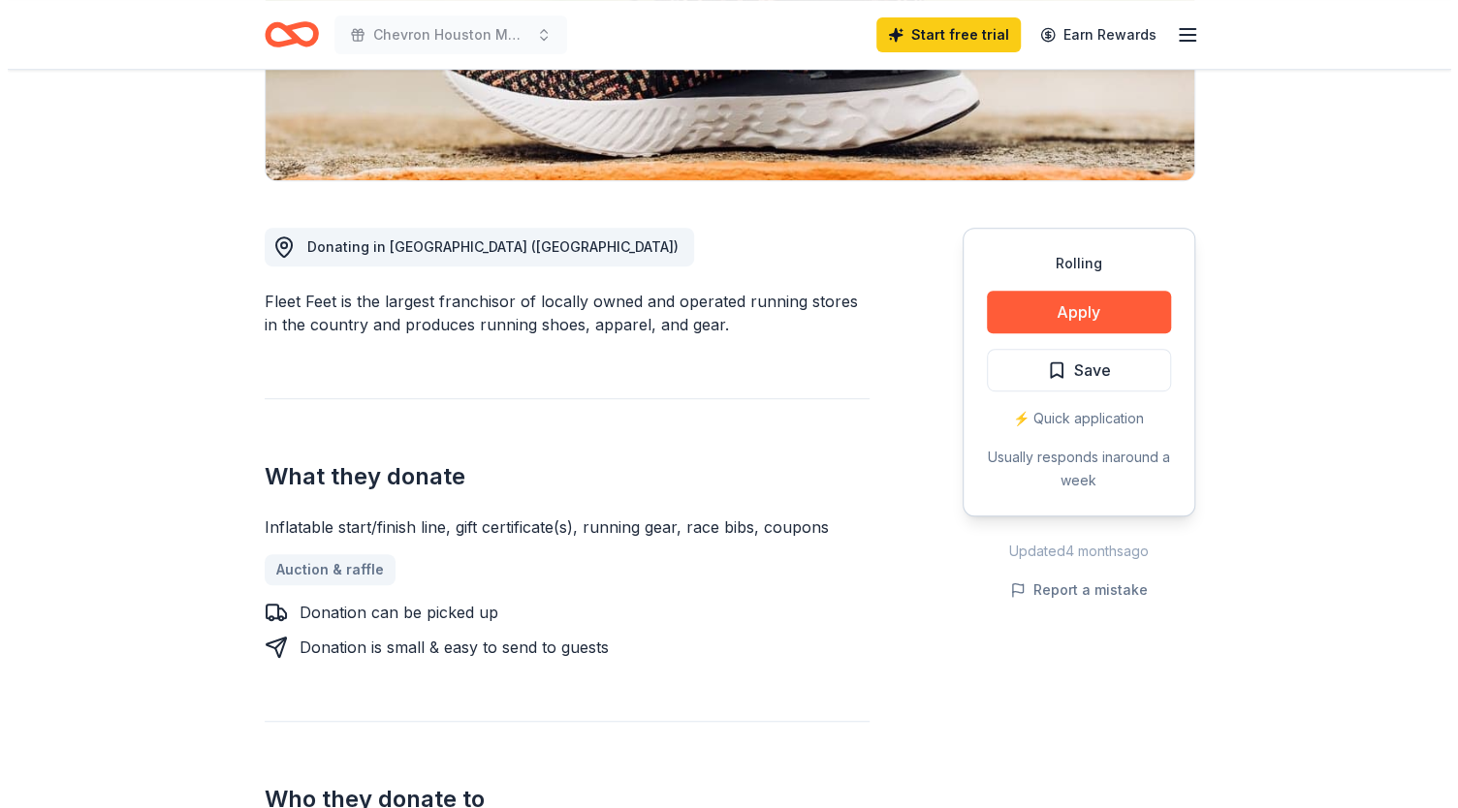
scroll to position [409, 0]
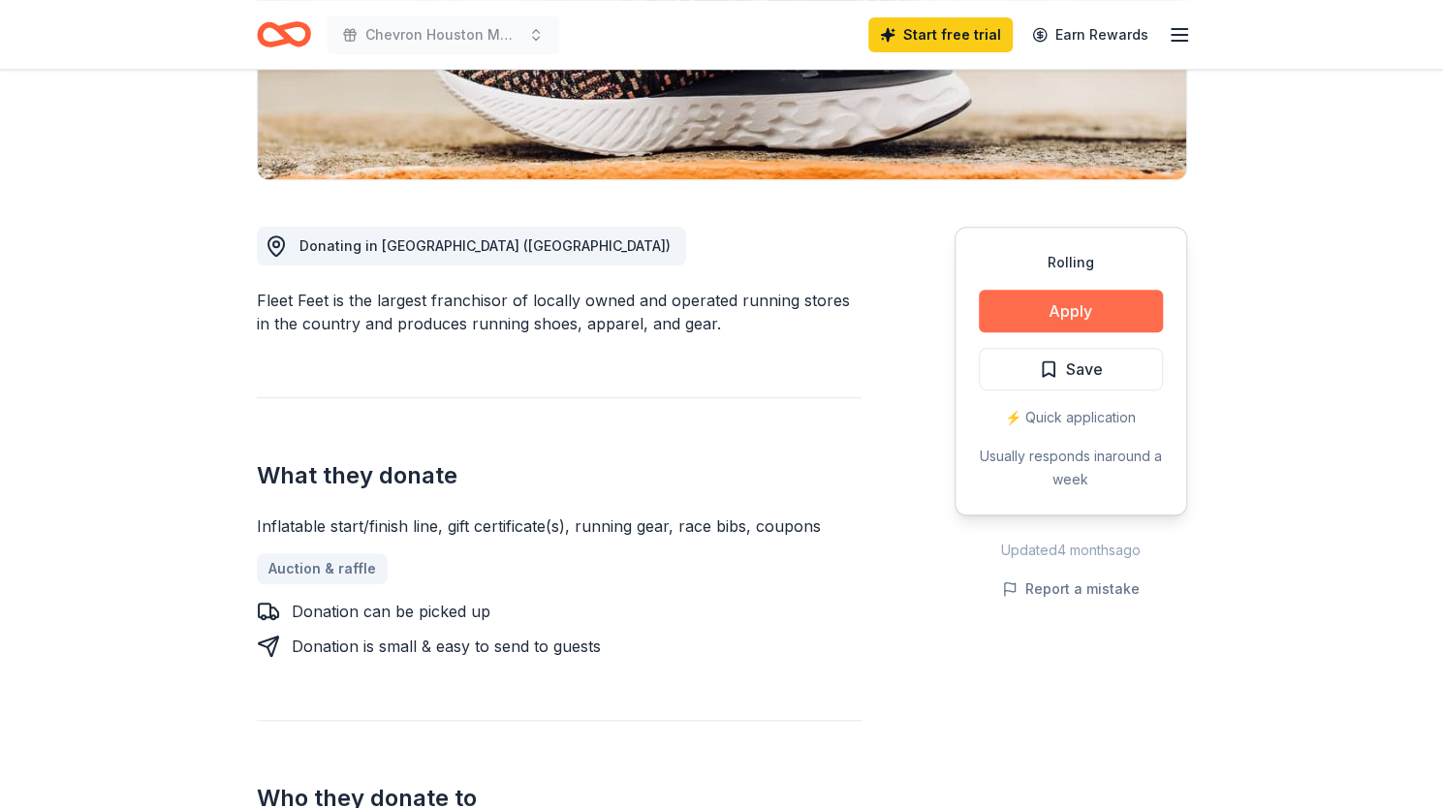
click at [1074, 306] on button "Apply" at bounding box center [1071, 311] width 184 height 43
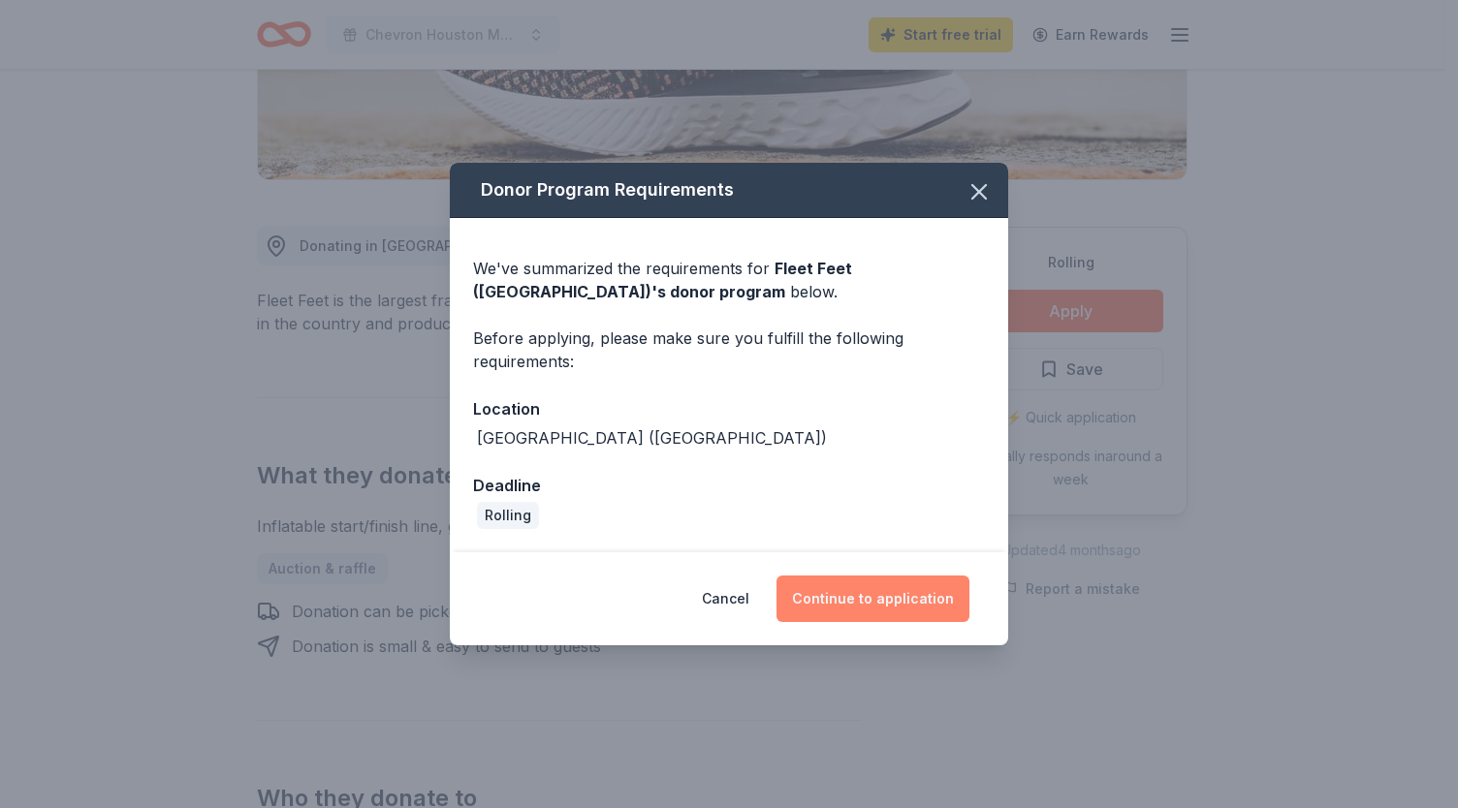
click at [853, 598] on button "Continue to application" at bounding box center [872, 599] width 193 height 47
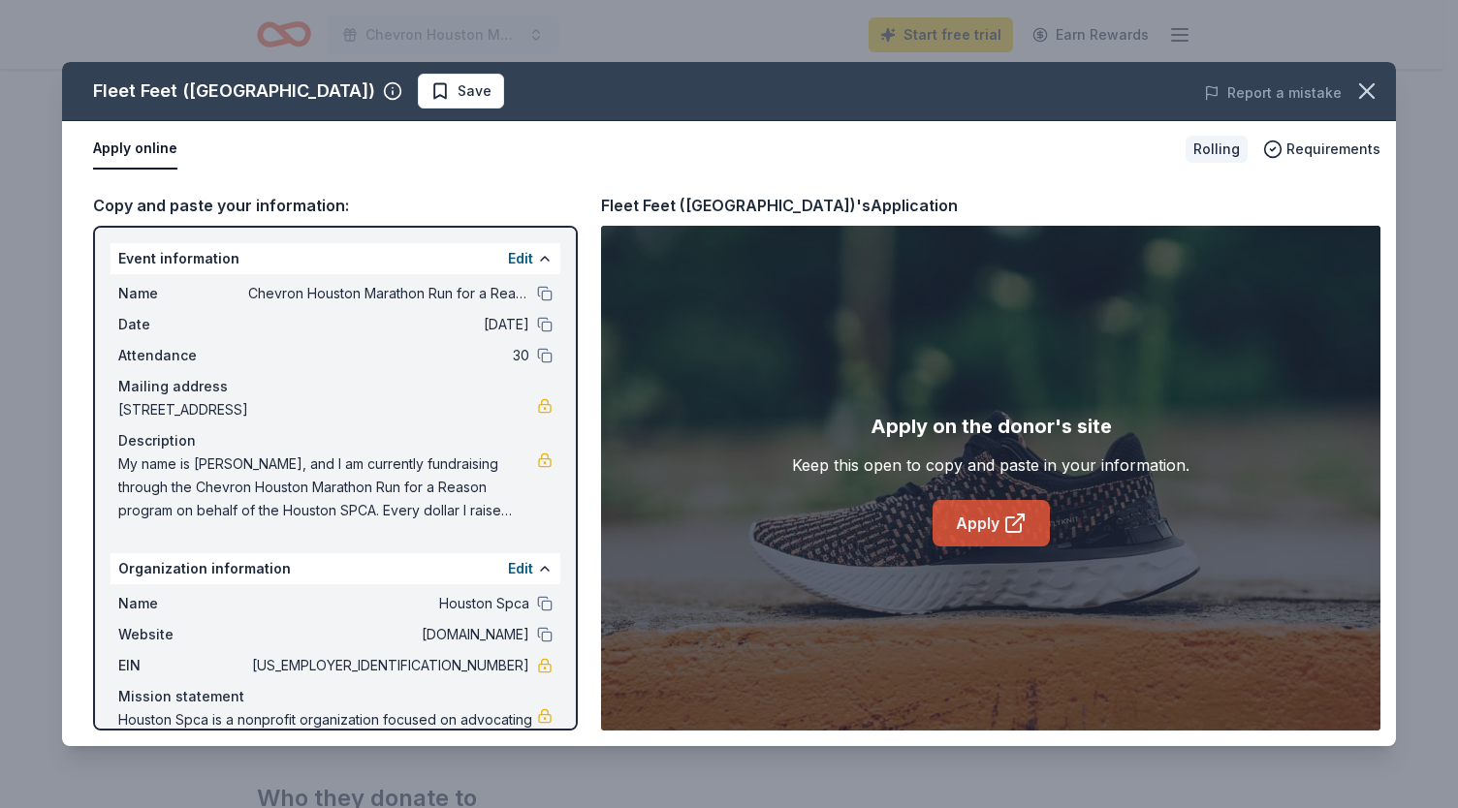
click at [993, 522] on link "Apply" at bounding box center [991, 523] width 117 height 47
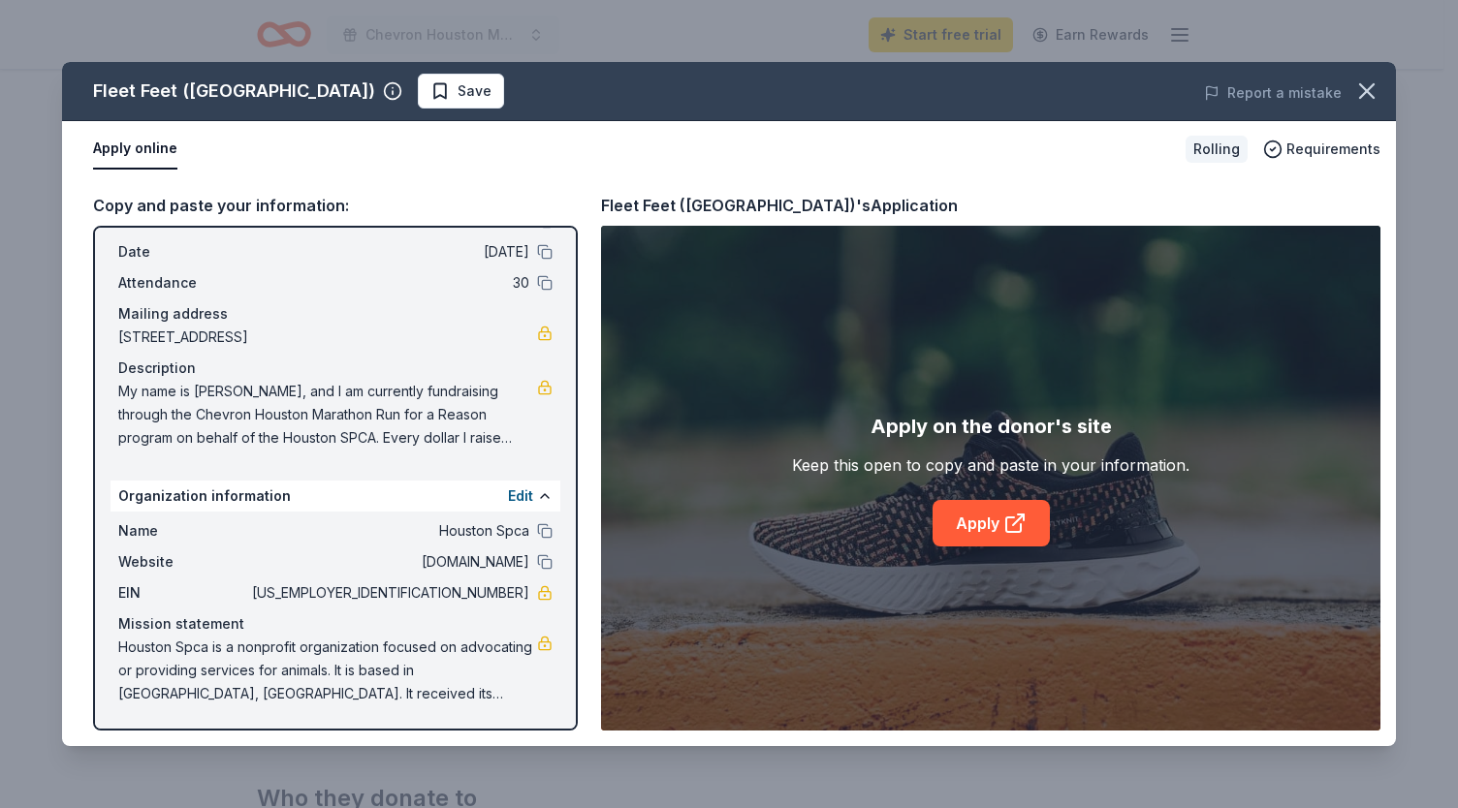
scroll to position [0, 0]
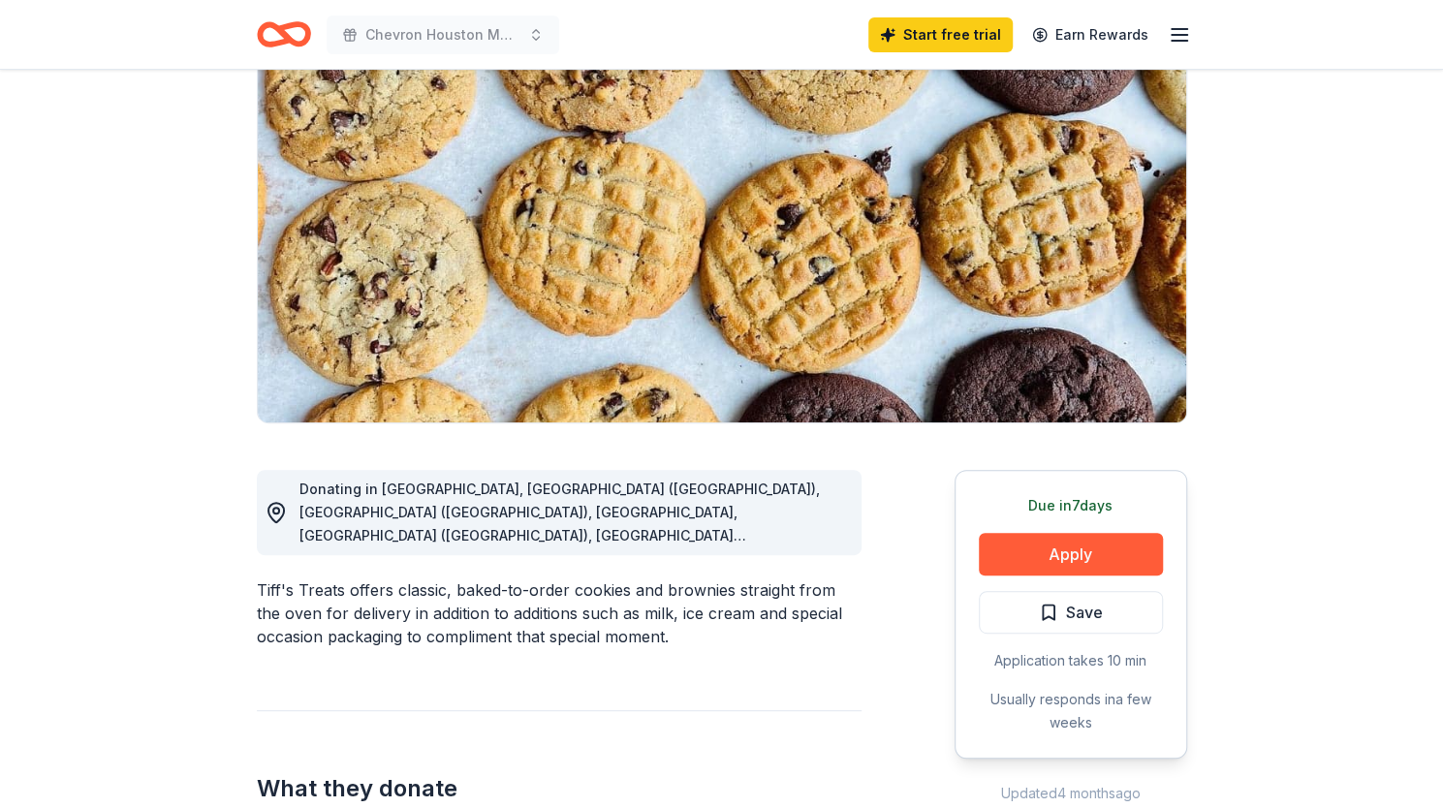
scroll to position [167, 0]
